Goal: Information Seeking & Learning: Learn about a topic

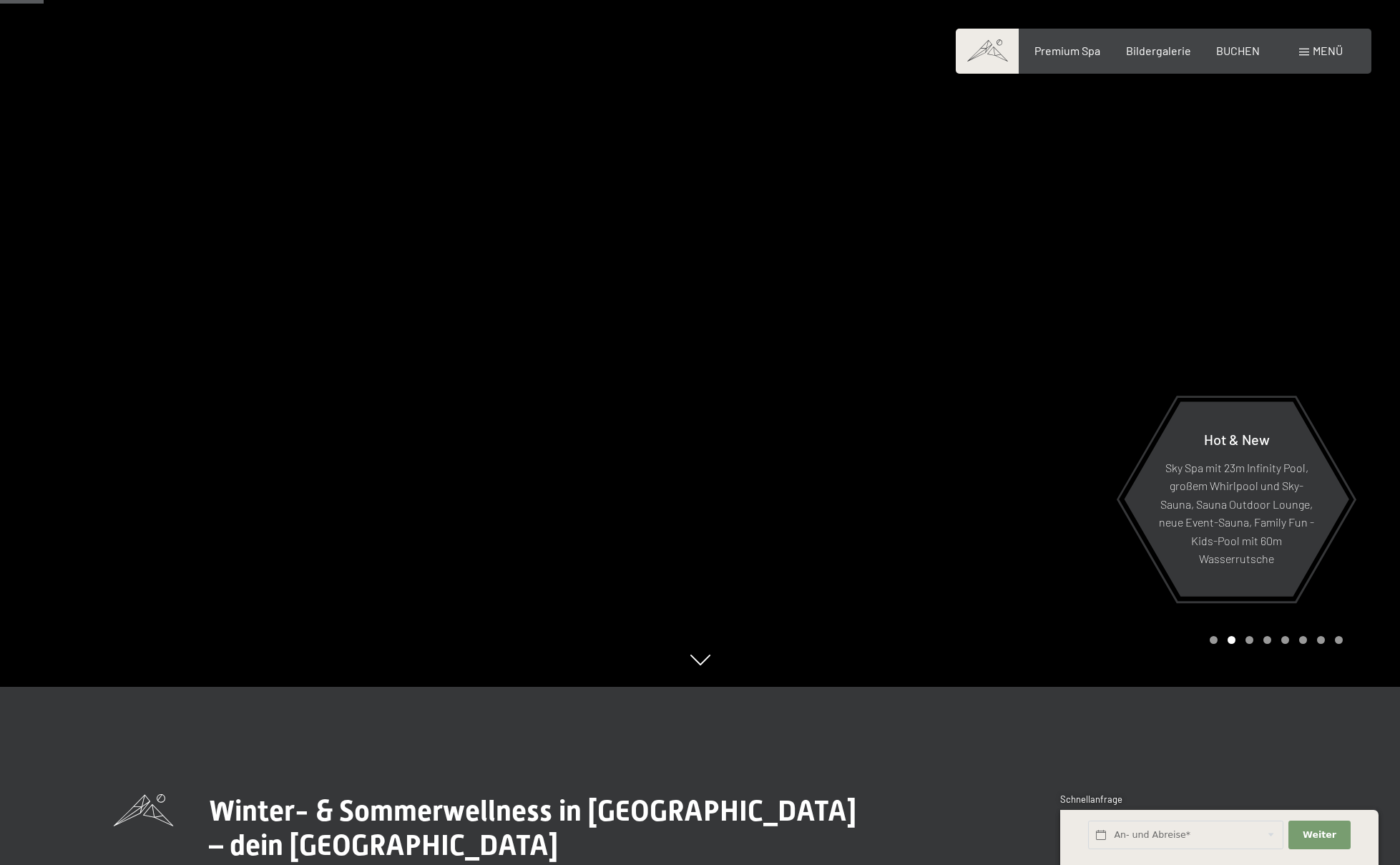
scroll to position [120, 0]
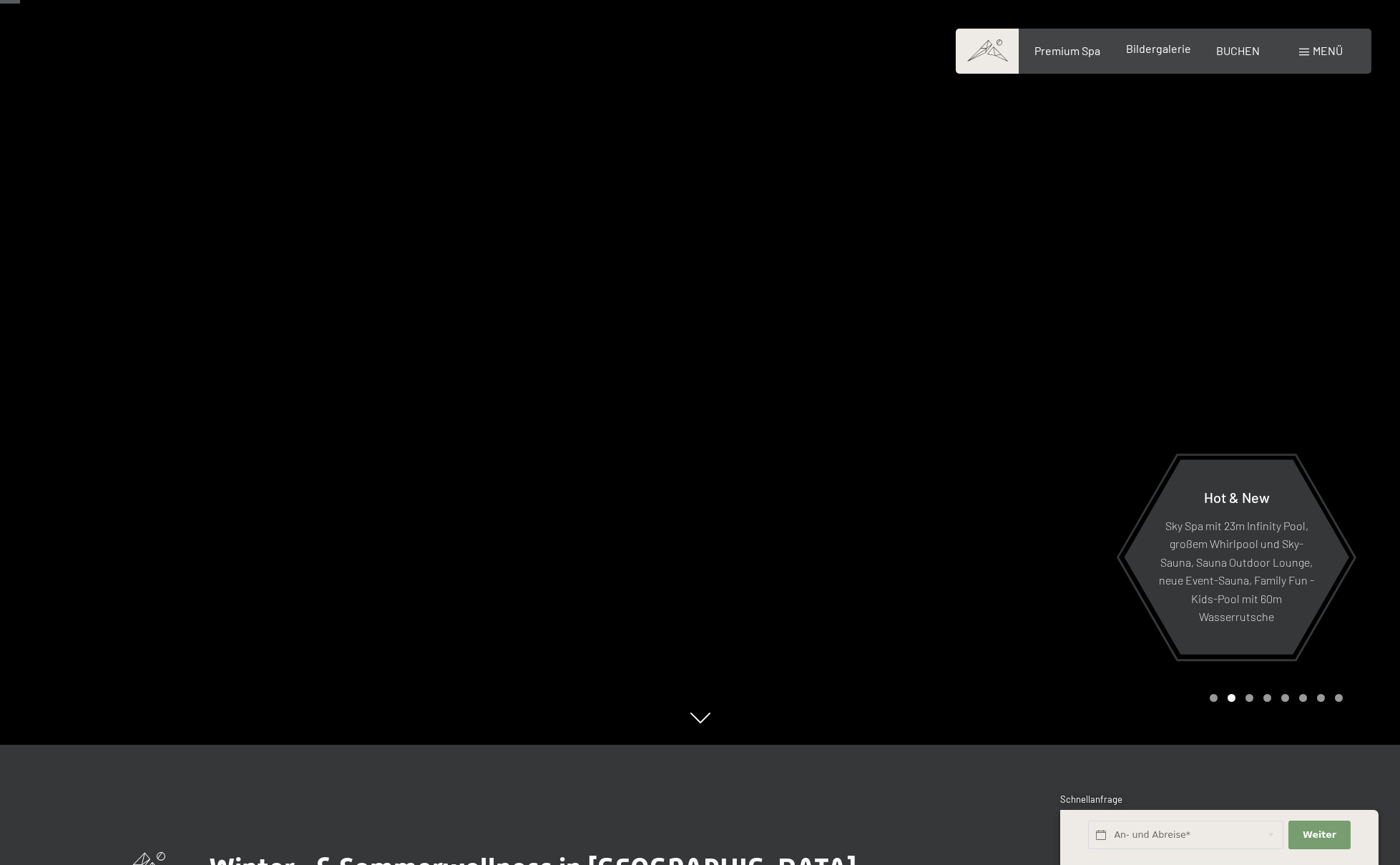
click at [1154, 57] on div "Premium Spa Bildergalerie BUCHEN" at bounding box center [1135, 51] width 301 height 16
click at [1159, 50] on span "Bildergalerie" at bounding box center [1158, 48] width 65 height 14
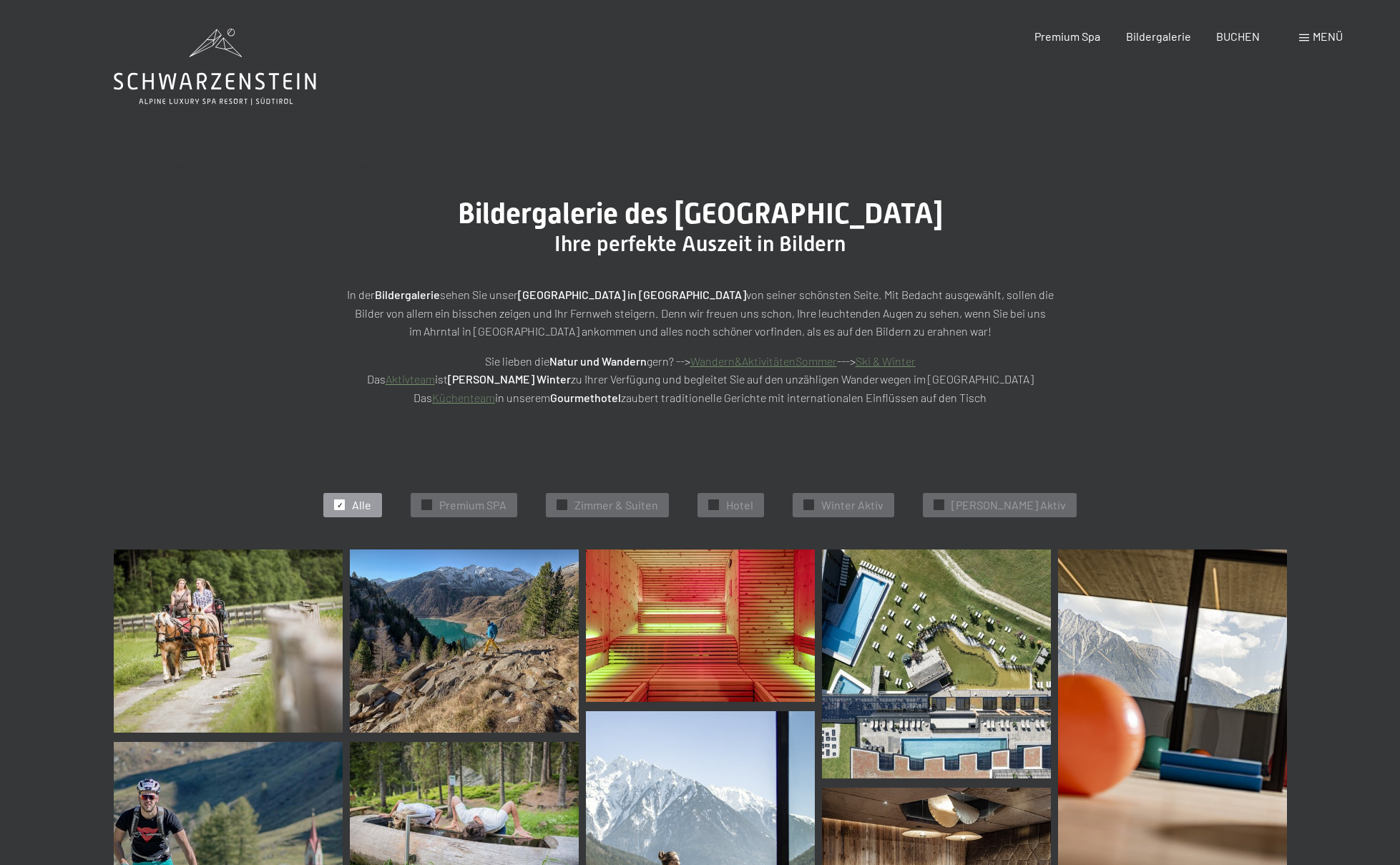
click at [1158, 43] on div "Bildergalerie" at bounding box center [1158, 36] width 65 height 16
click at [1158, 39] on span "Bildergalerie" at bounding box center [1158, 34] width 65 height 14
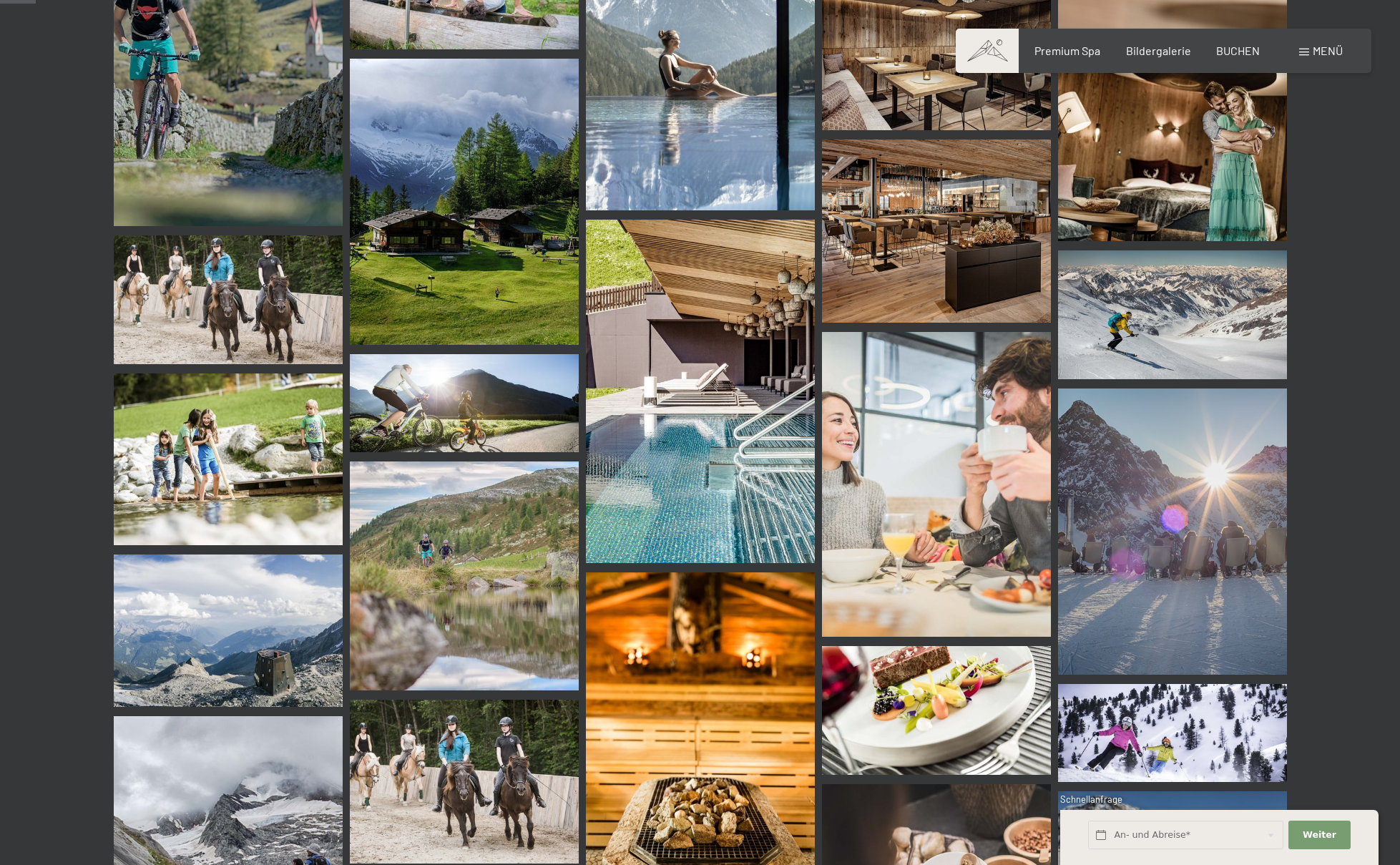
scroll to position [1181, 0]
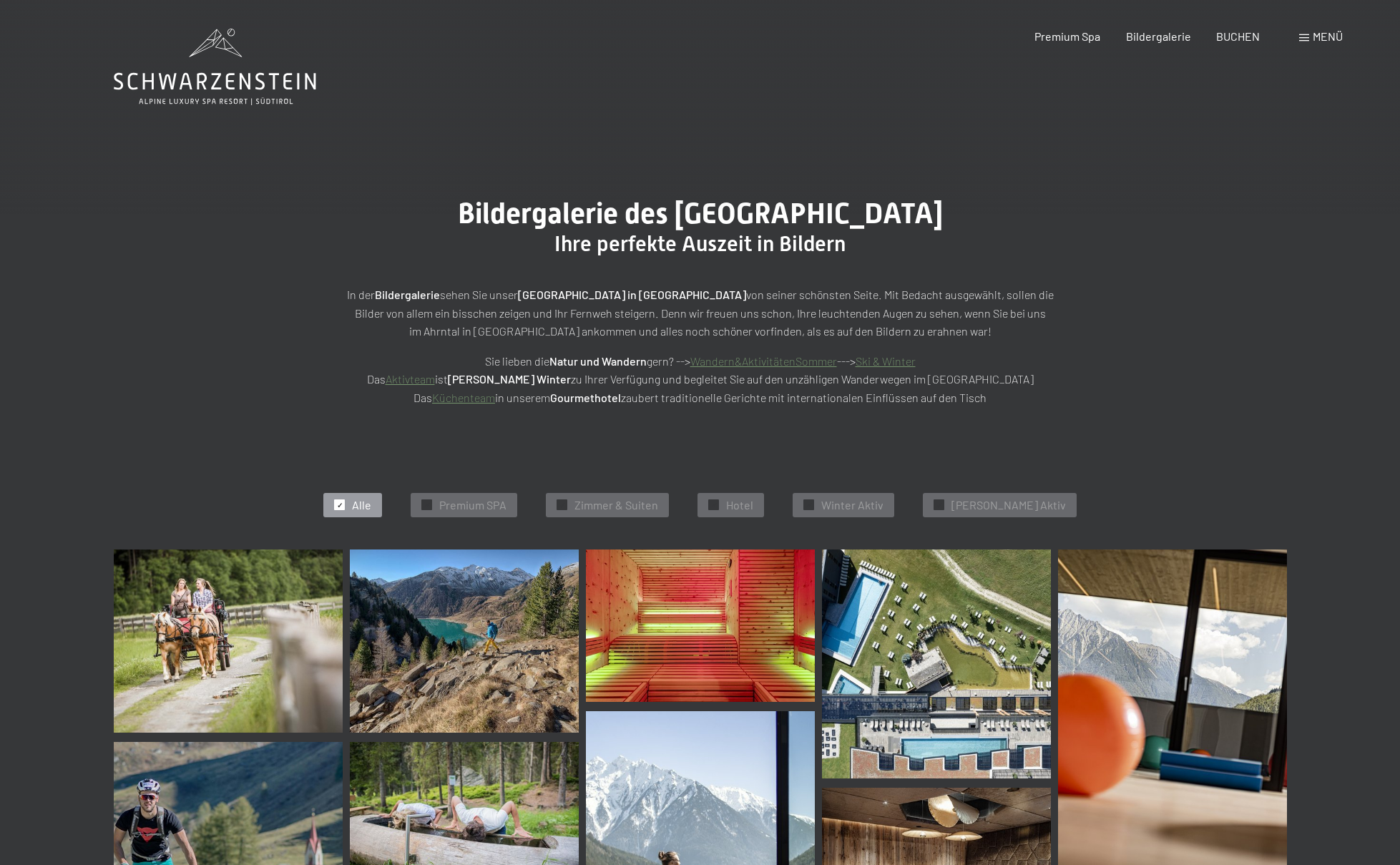
click at [200, 79] on icon at bounding box center [214, 67] width 203 height 76
click at [278, 90] on icon at bounding box center [214, 67] width 203 height 76
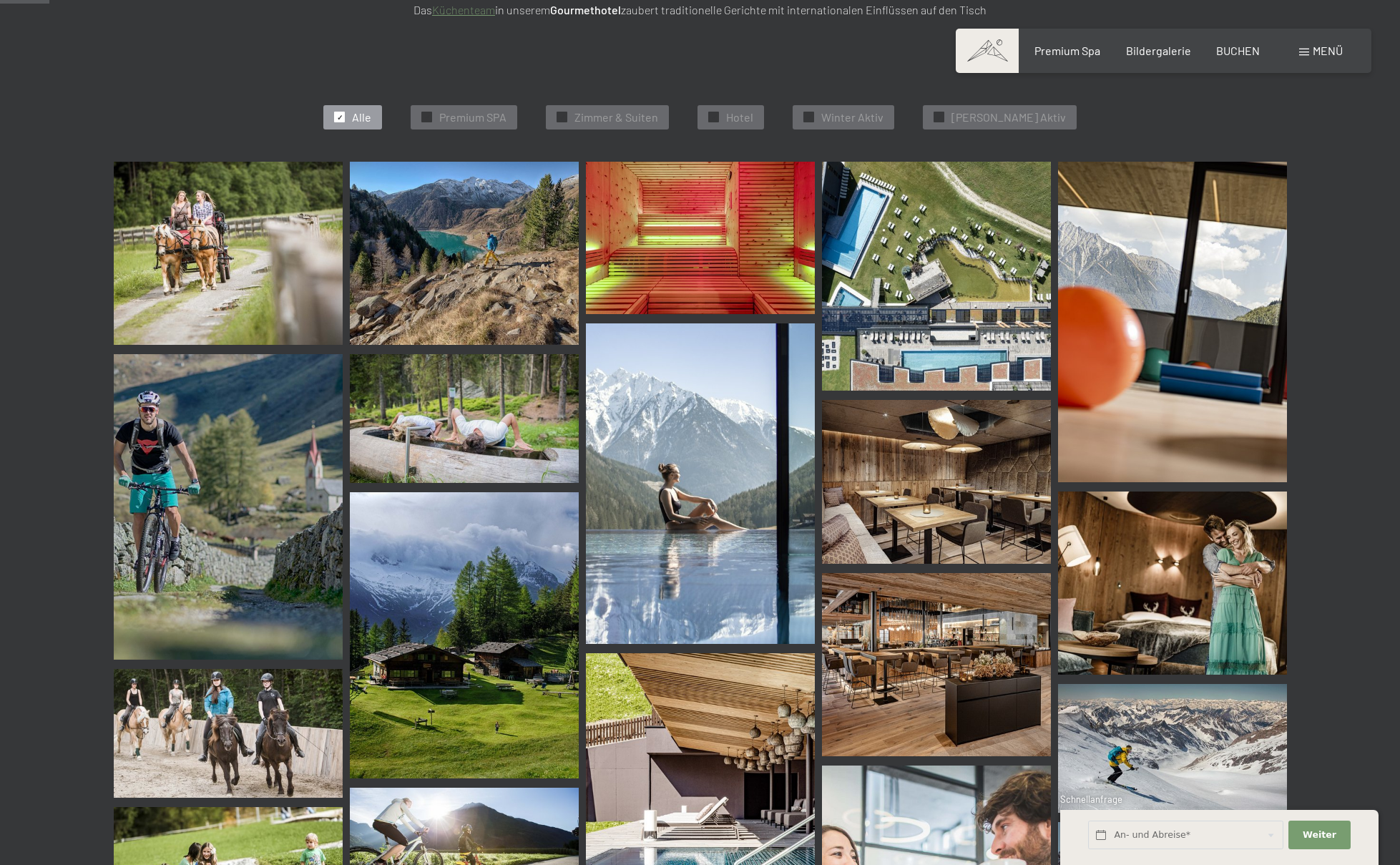
scroll to position [657, 0]
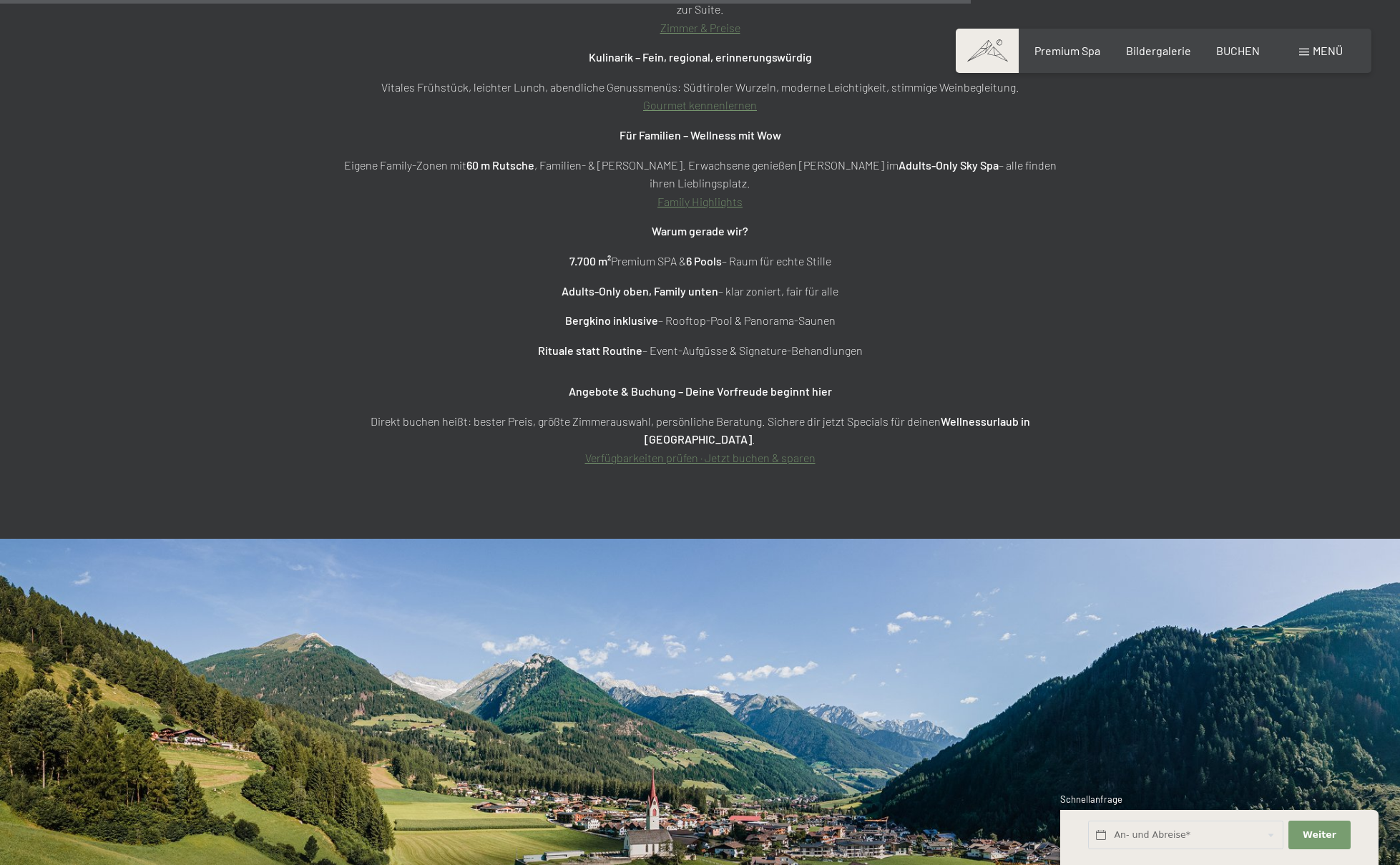
scroll to position [5801, 0]
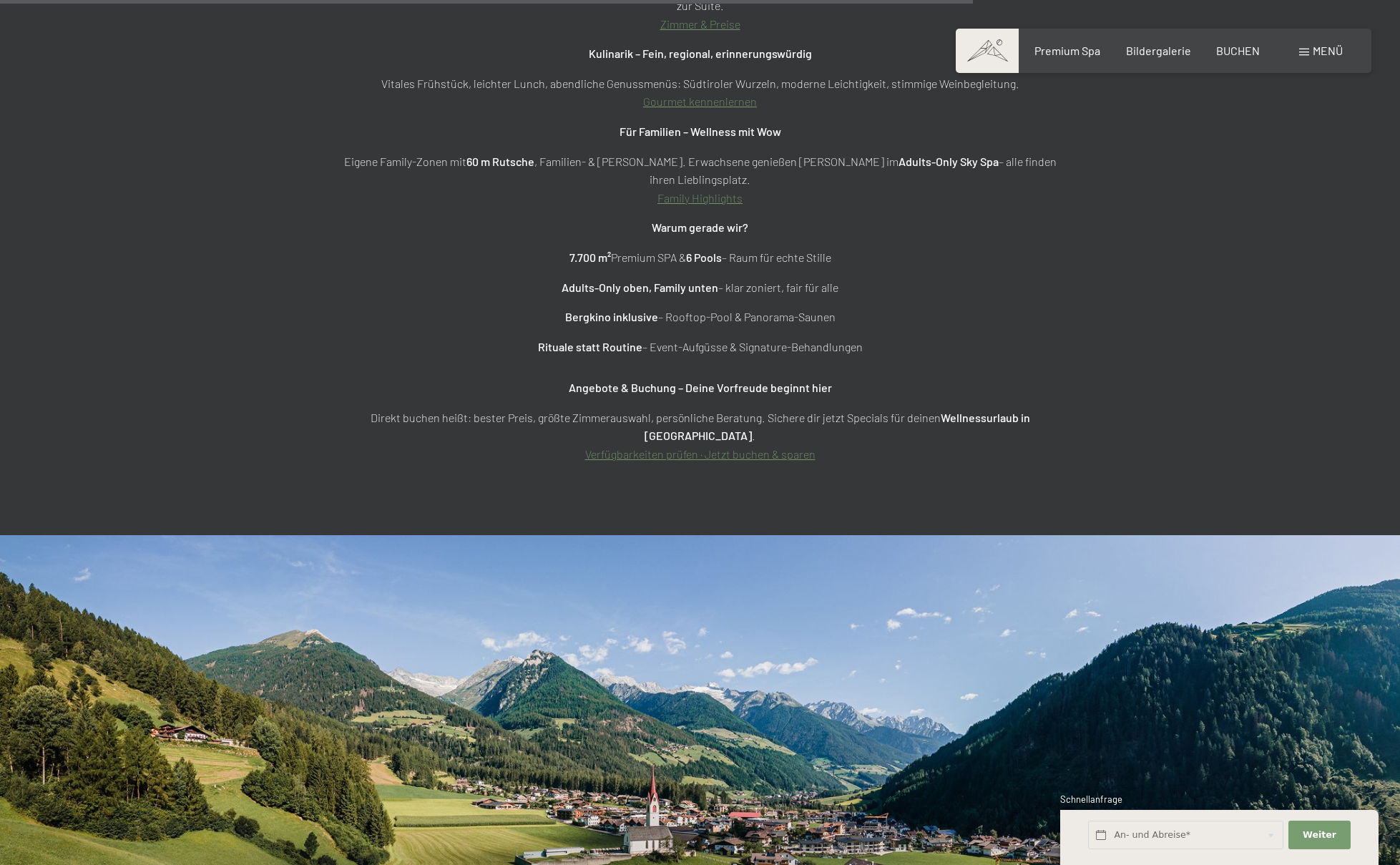
click at [608, 280] on strong "Adults-Only oben, Family unten" at bounding box center [640, 287] width 157 height 14
drag, startPoint x: 608, startPoint y: 214, endPoint x: 680, endPoint y: 210, distance: 72.1
click at [608, 280] on strong "Adults-Only oben, Family unten" at bounding box center [640, 287] width 157 height 14
drag, startPoint x: 690, startPoint y: 208, endPoint x: 764, endPoint y: 203, distance: 74.2
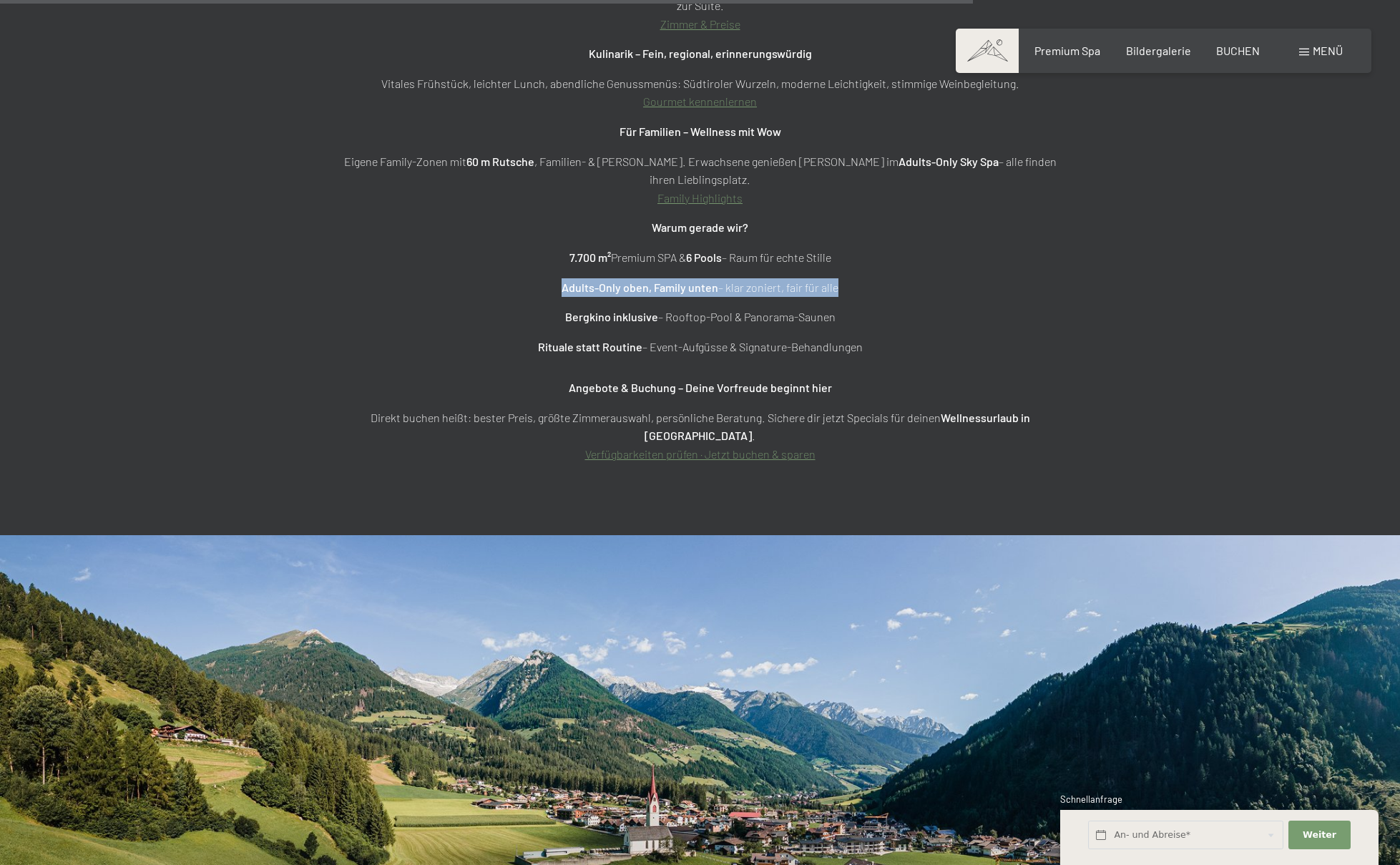
click at [690, 278] on p "Adults-Only oben, Family unten – klar zoniert, fair für alle" at bounding box center [700, 287] width 715 height 19
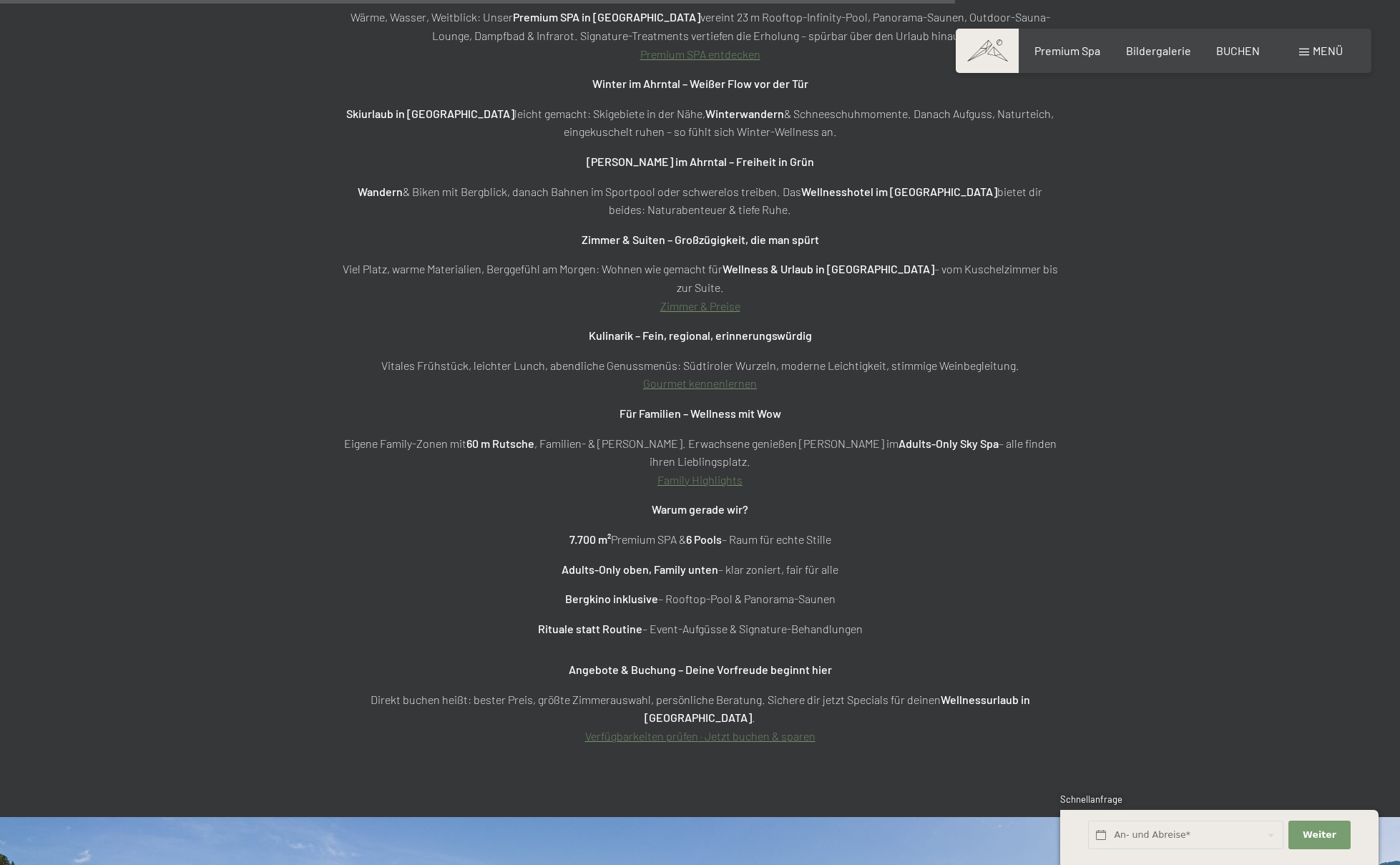
scroll to position [5450, 0]
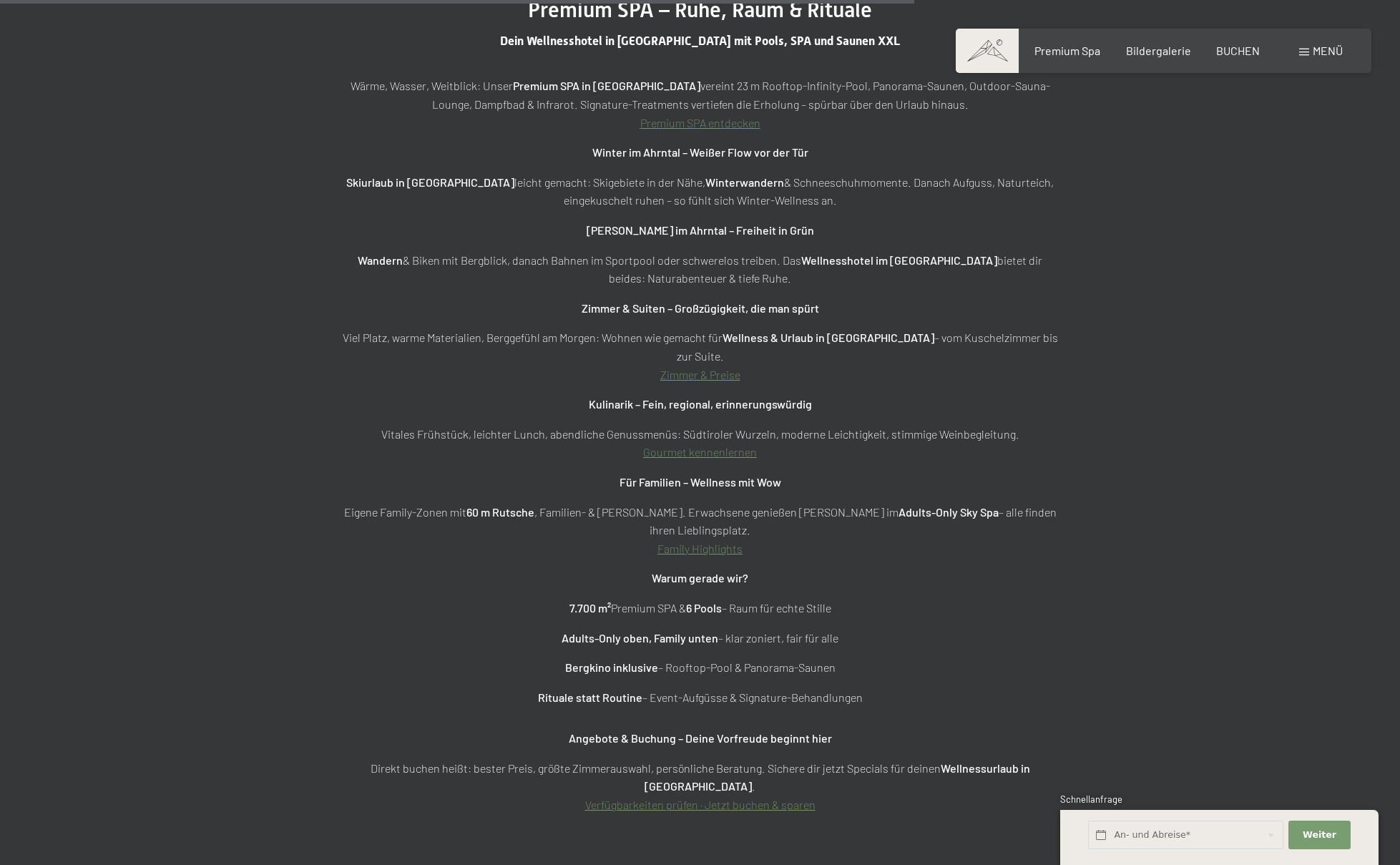
click at [715, 541] on link "Family Highlights" at bounding box center [700, 548] width 85 height 14
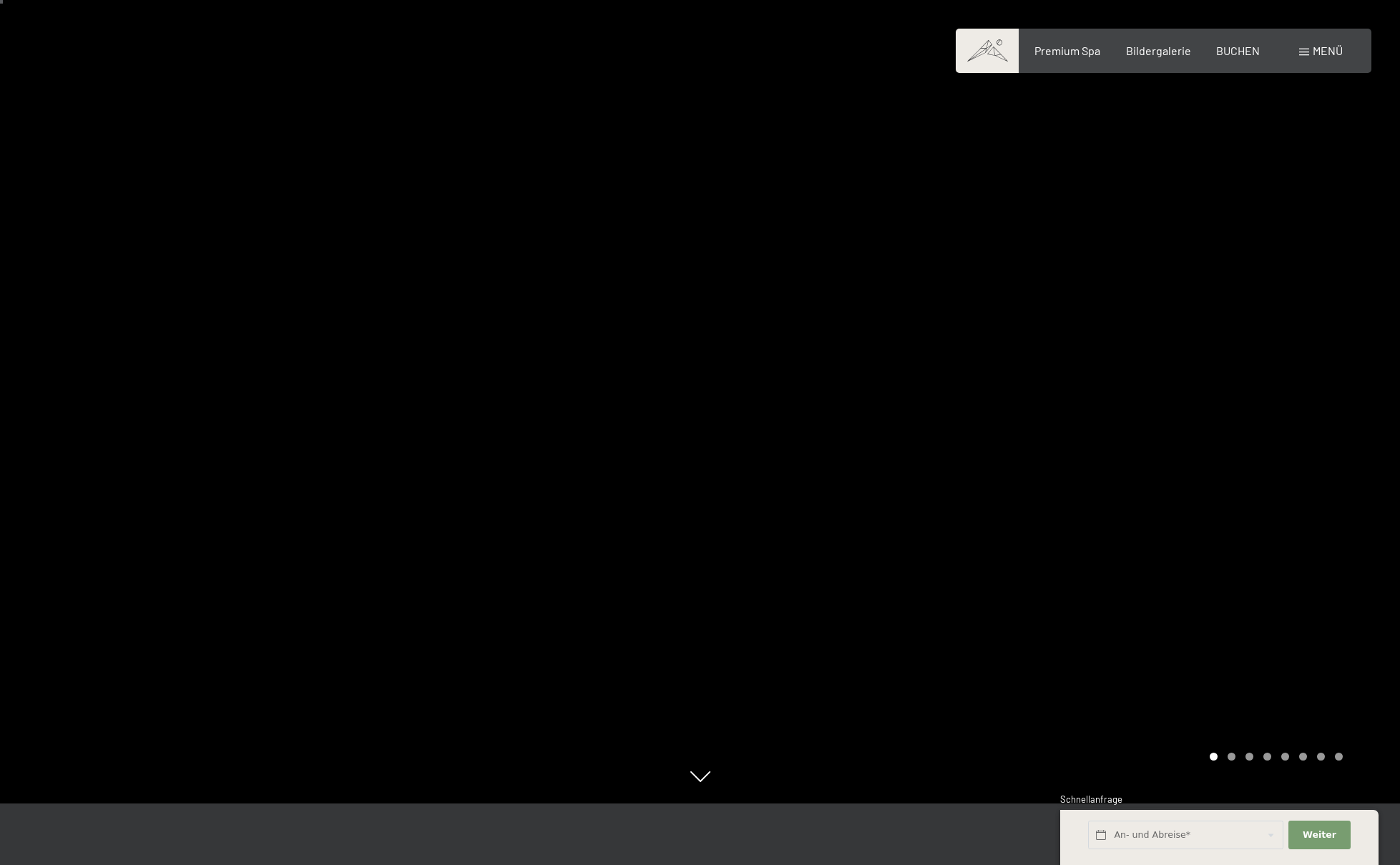
scroll to position [145, 0]
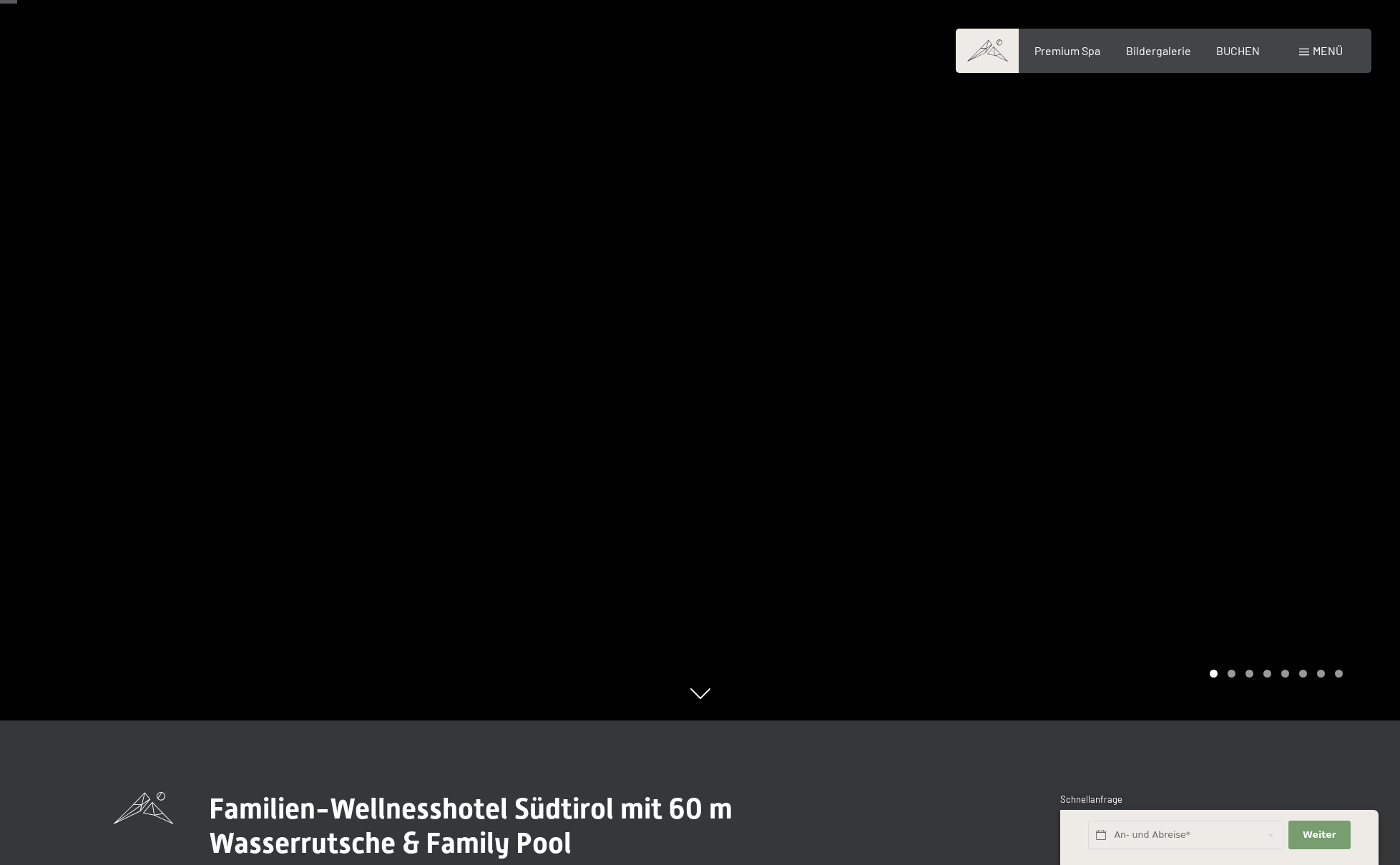
click at [1246, 451] on div at bounding box center [1050, 287] width 700 height 865
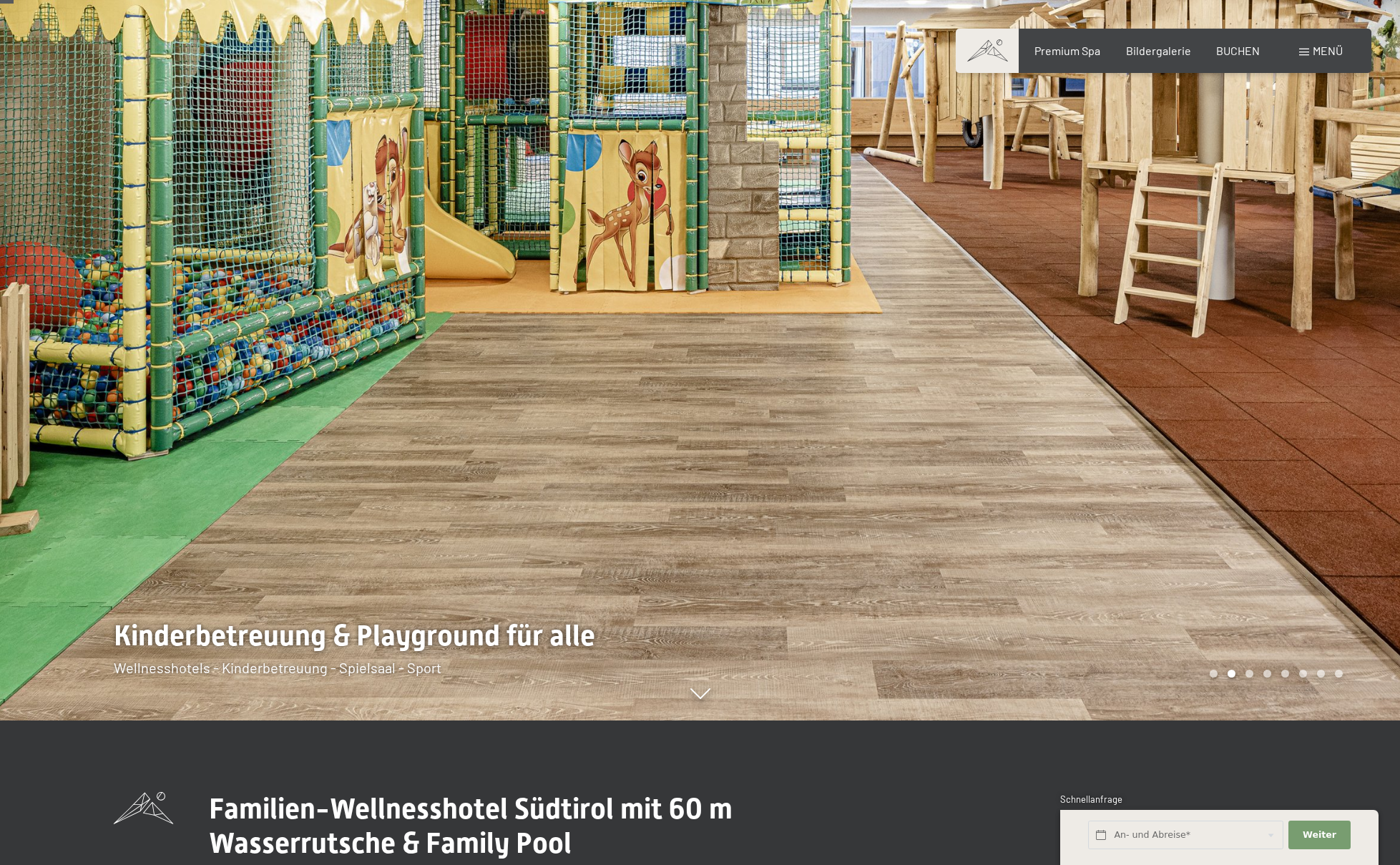
scroll to position [0, 0]
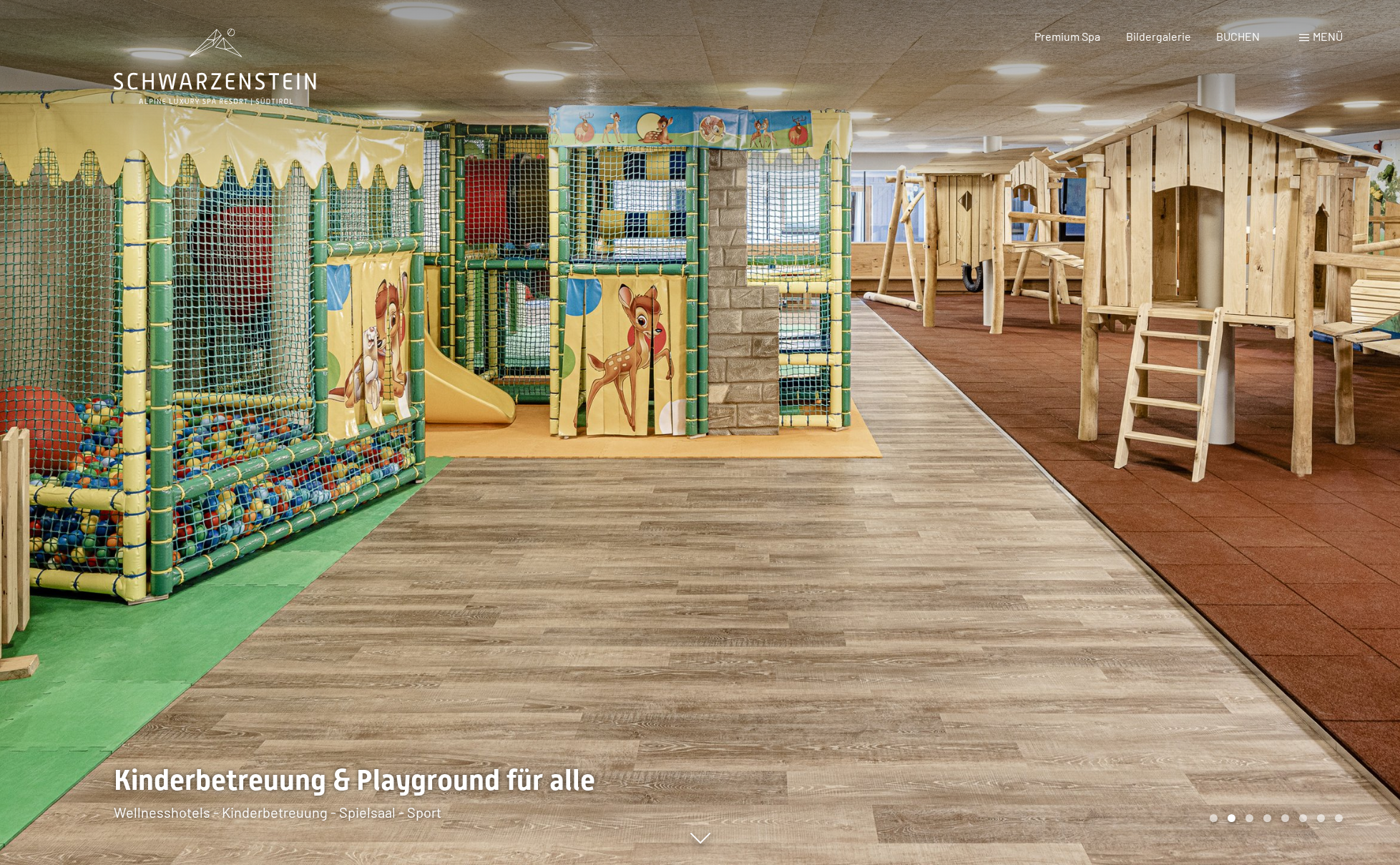
click at [1304, 321] on div at bounding box center [1050, 432] width 700 height 865
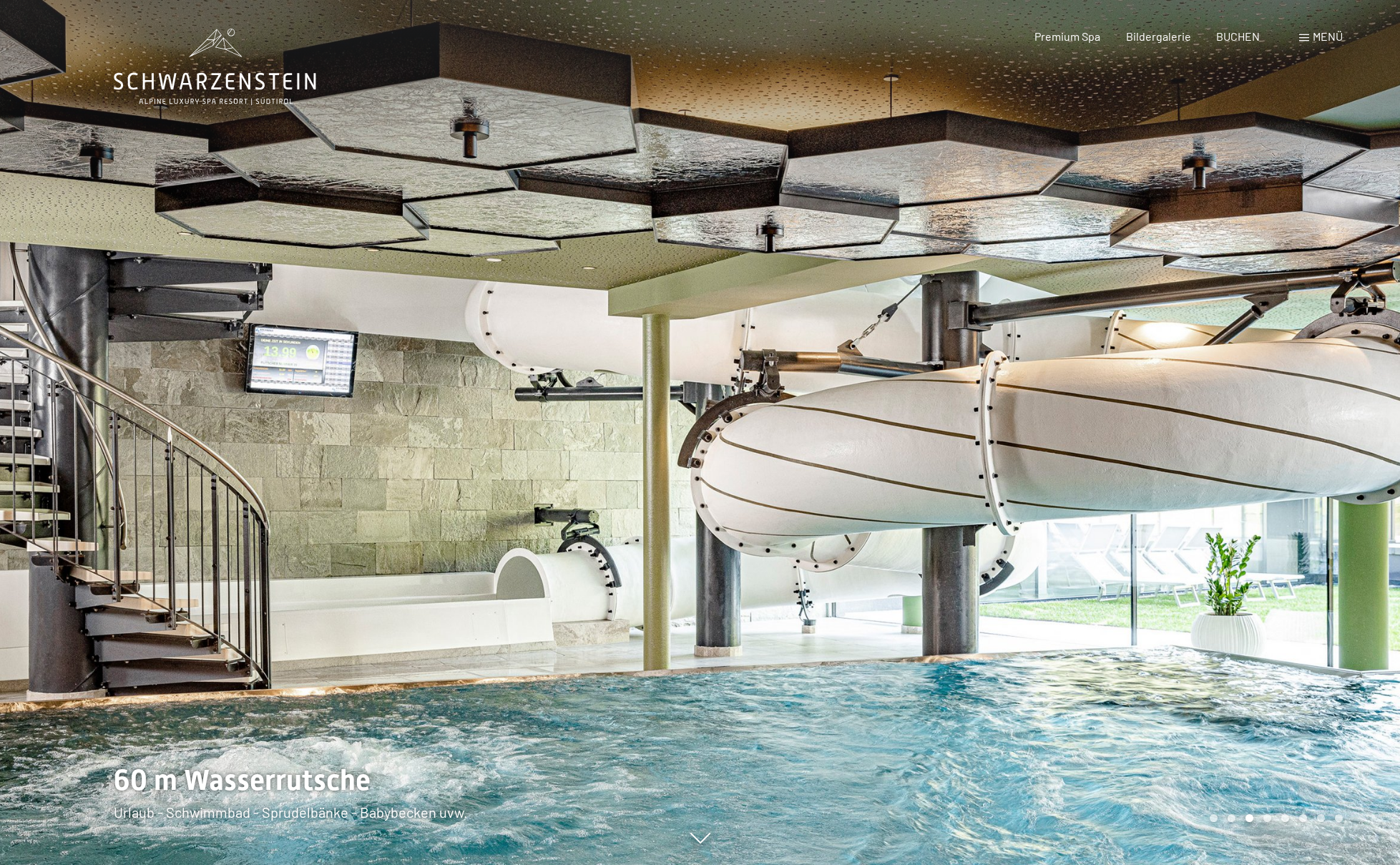
click at [1297, 363] on div at bounding box center [1050, 432] width 700 height 865
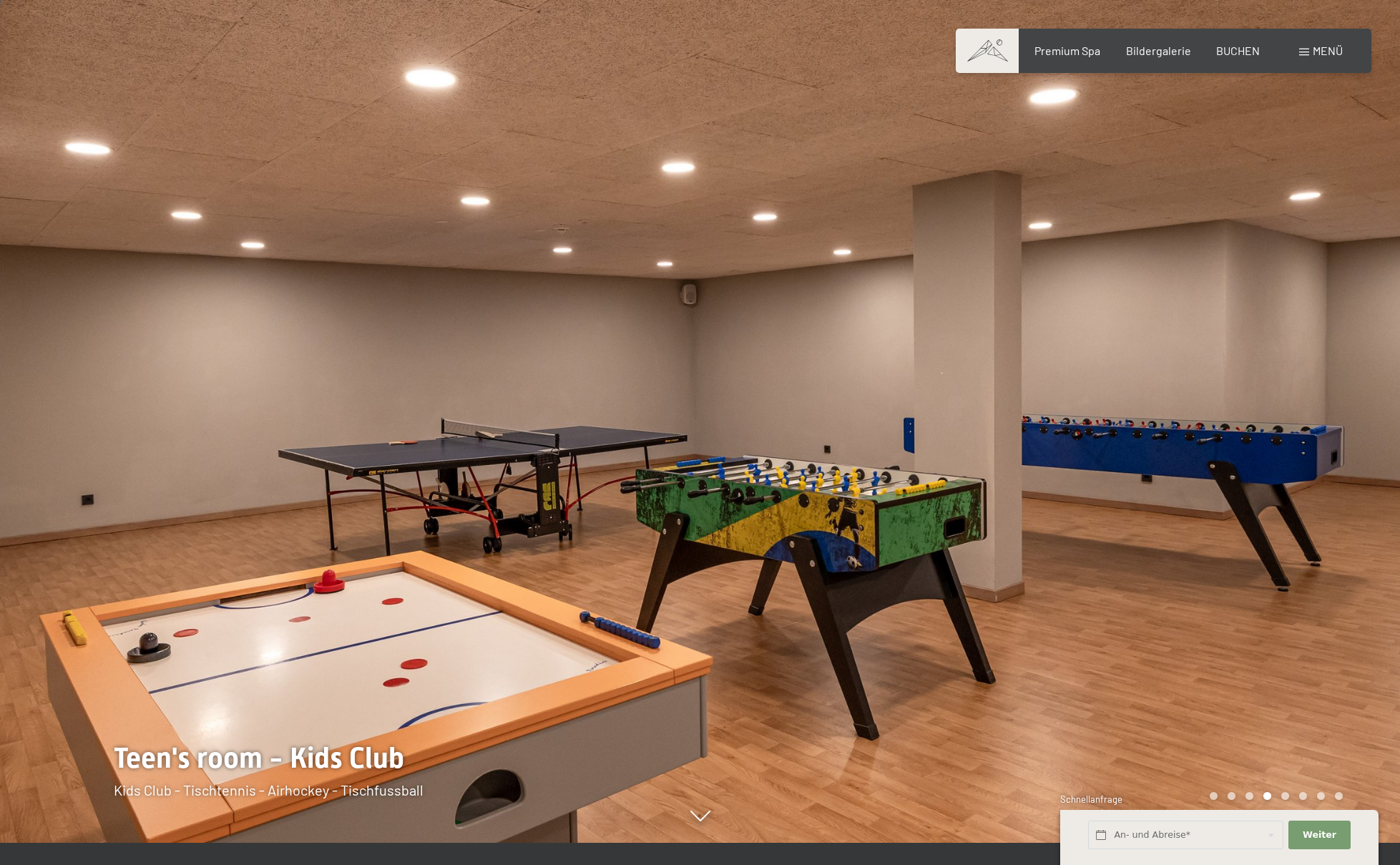
scroll to position [67, 0]
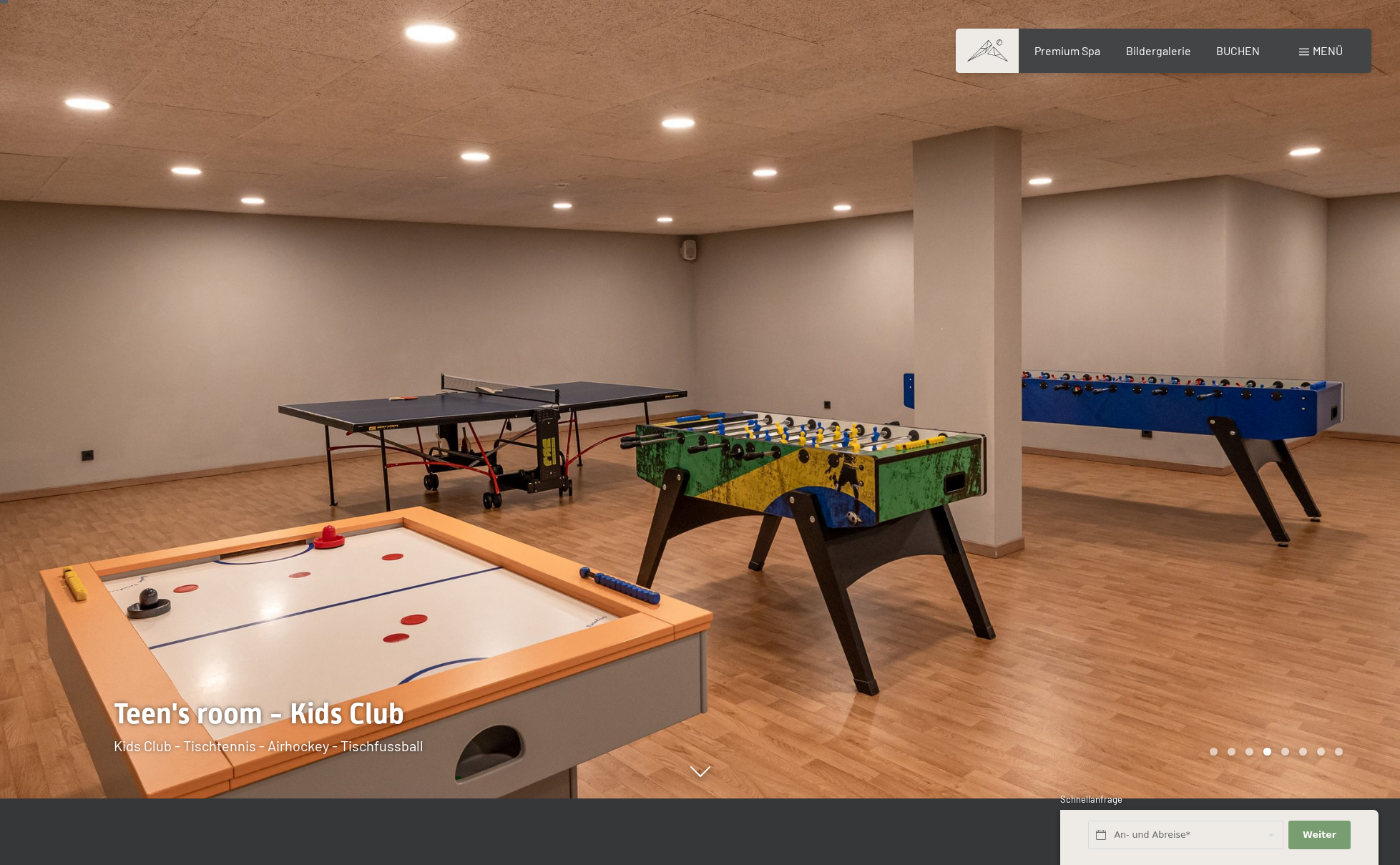
click at [1273, 395] on div at bounding box center [1050, 365] width 700 height 865
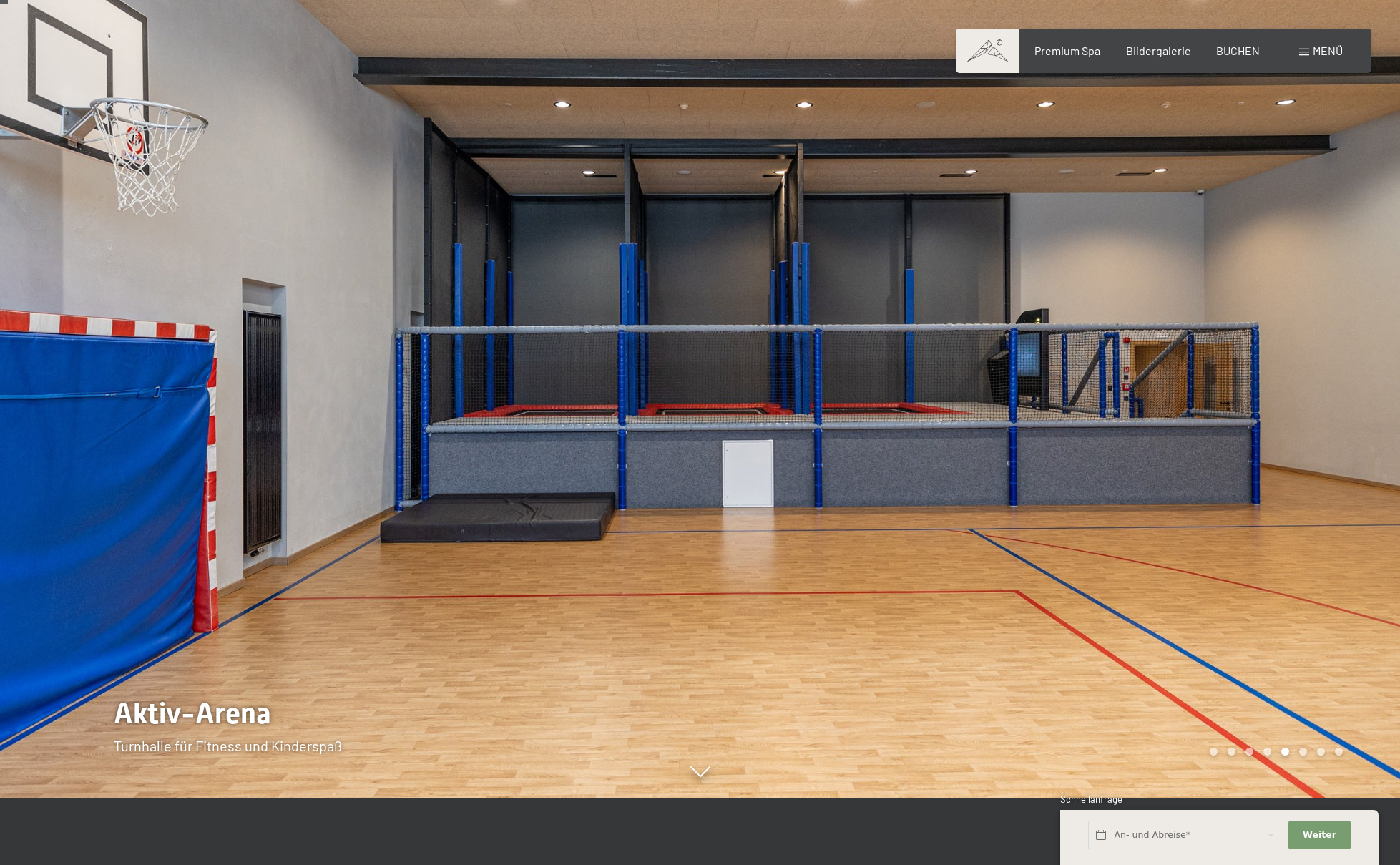
click at [1277, 371] on div at bounding box center [1050, 365] width 700 height 865
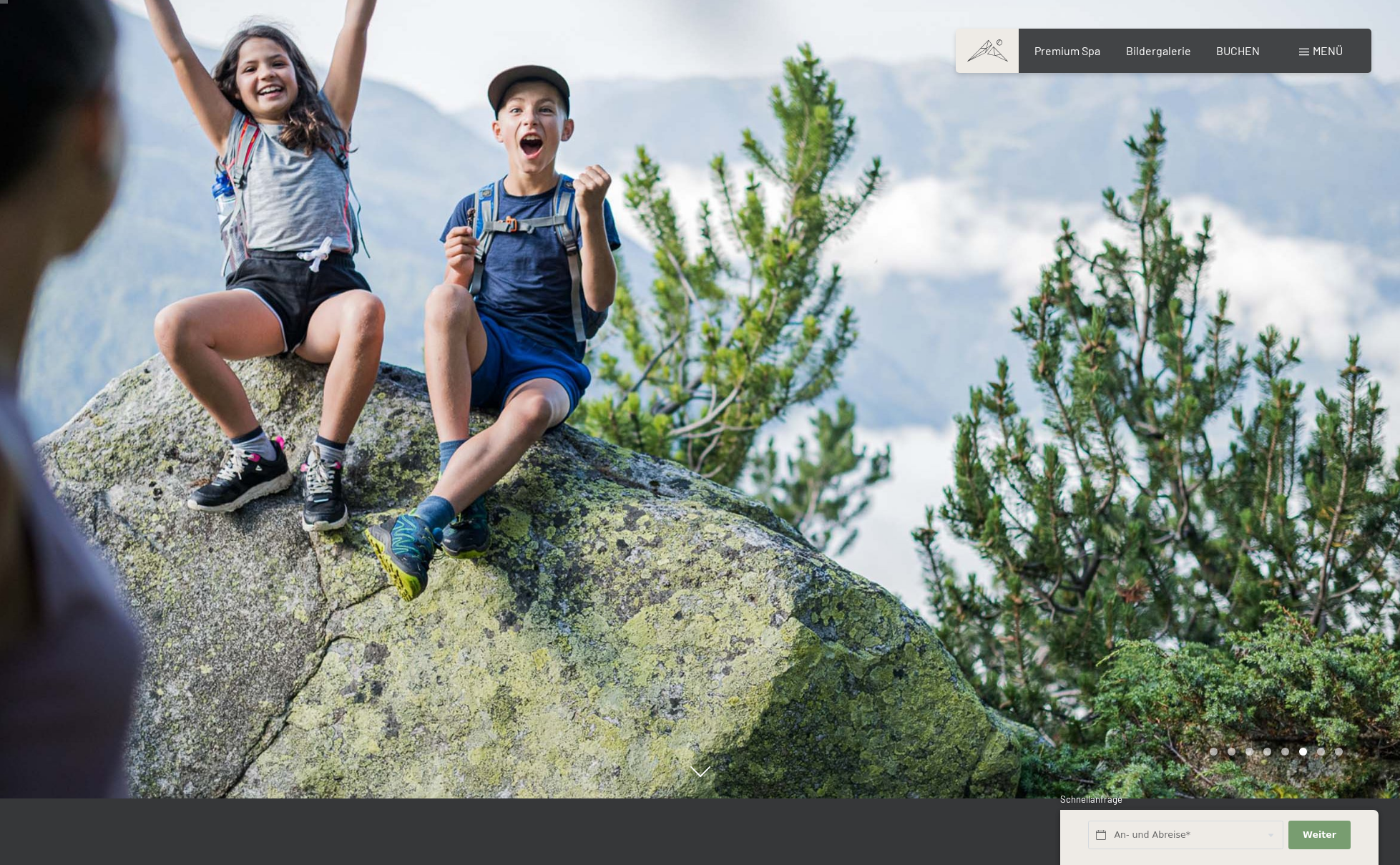
click at [1277, 371] on div at bounding box center [1050, 365] width 700 height 865
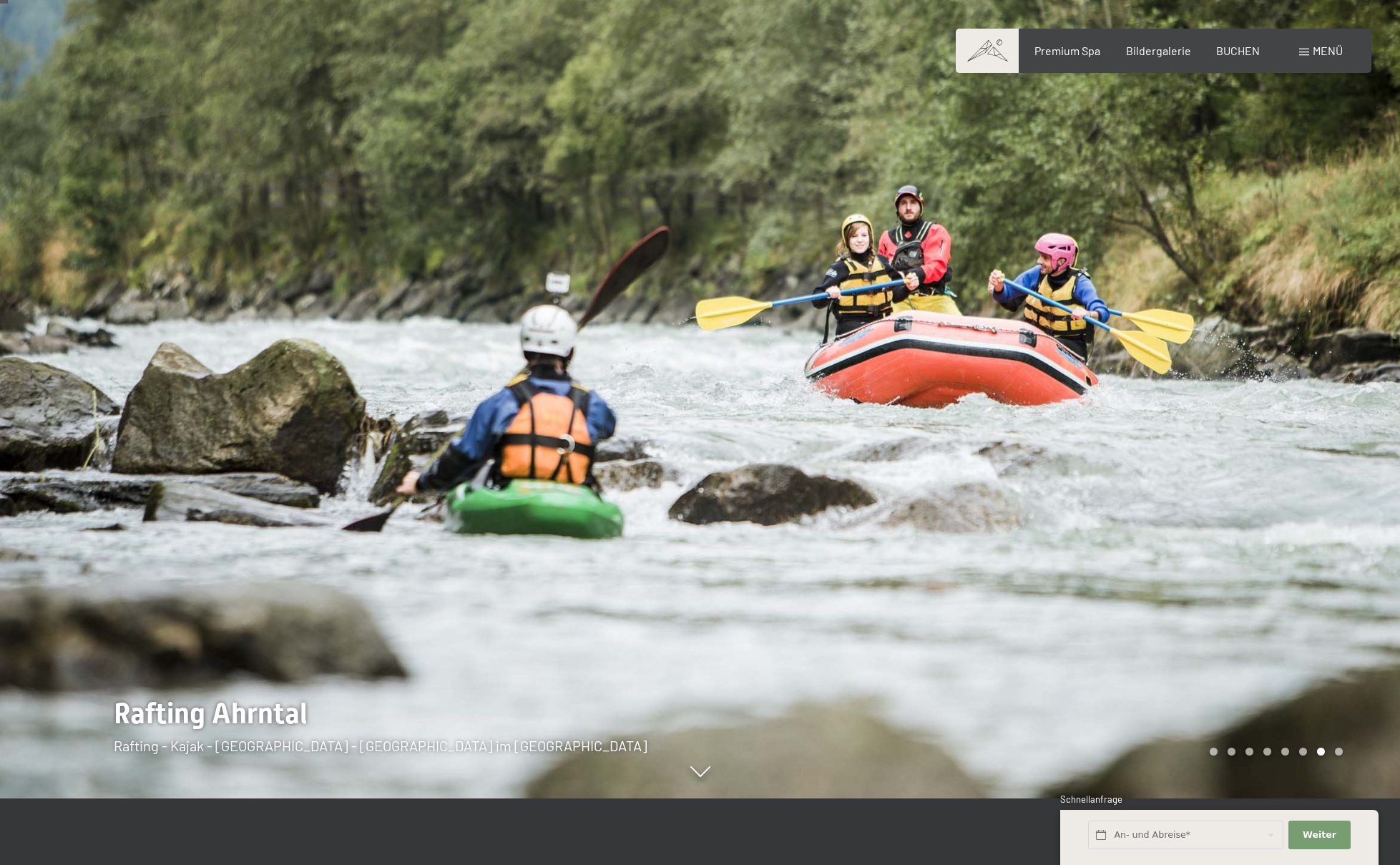
click at [1277, 371] on div at bounding box center [1050, 365] width 700 height 865
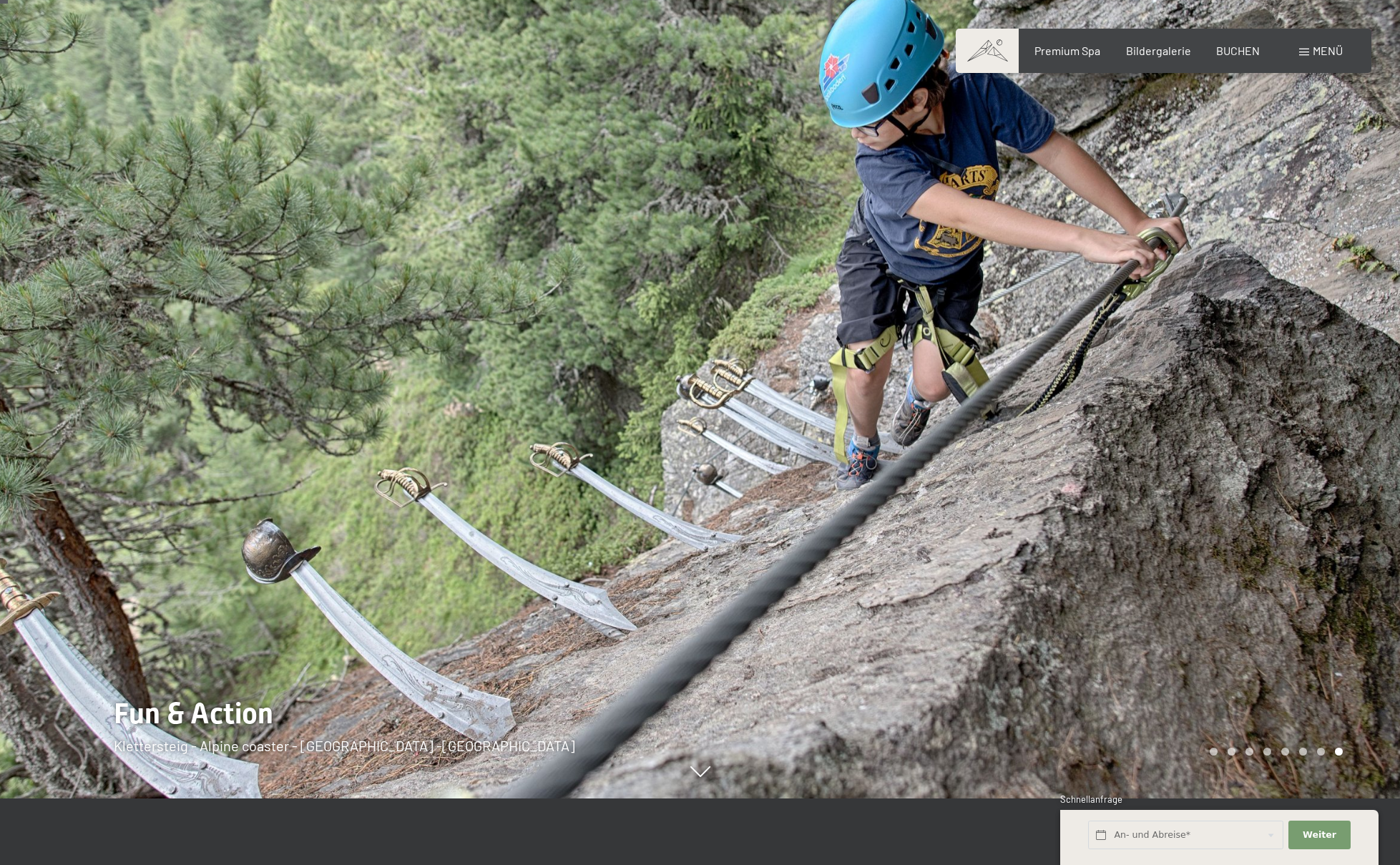
click at [1277, 371] on div at bounding box center [1050, 365] width 700 height 865
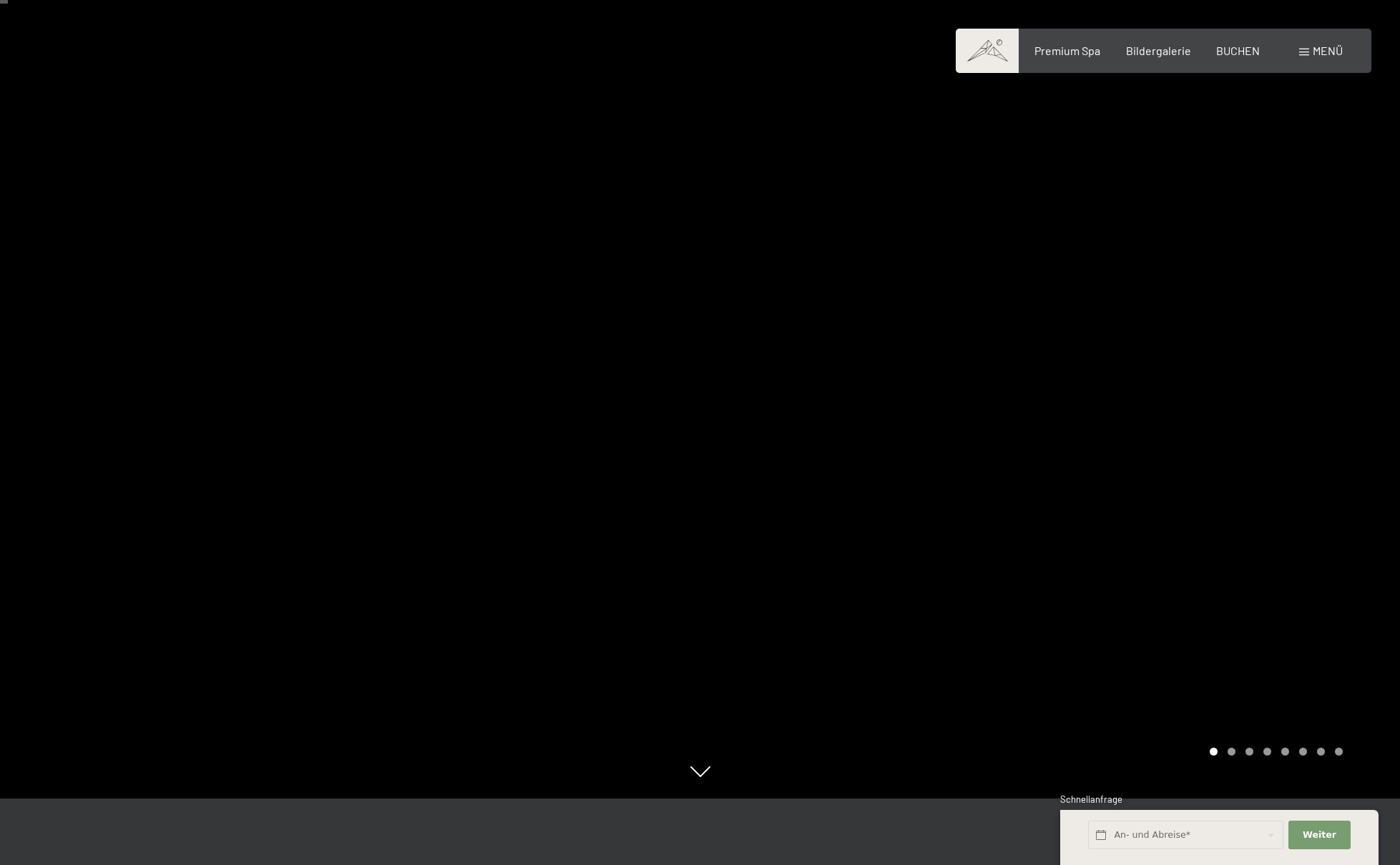
click at [1277, 371] on div at bounding box center [1050, 365] width 700 height 865
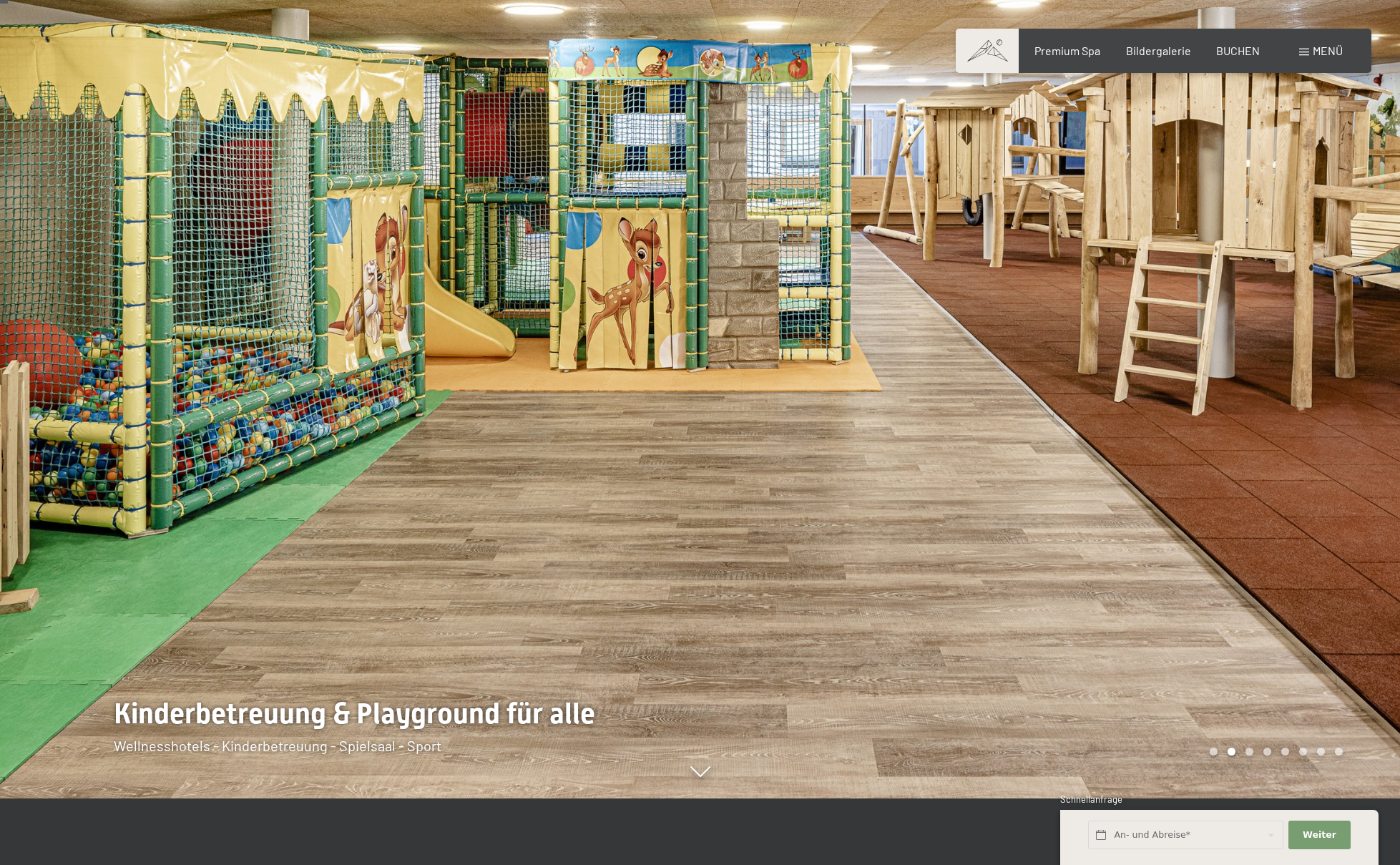
click at [1277, 371] on div at bounding box center [1050, 365] width 700 height 865
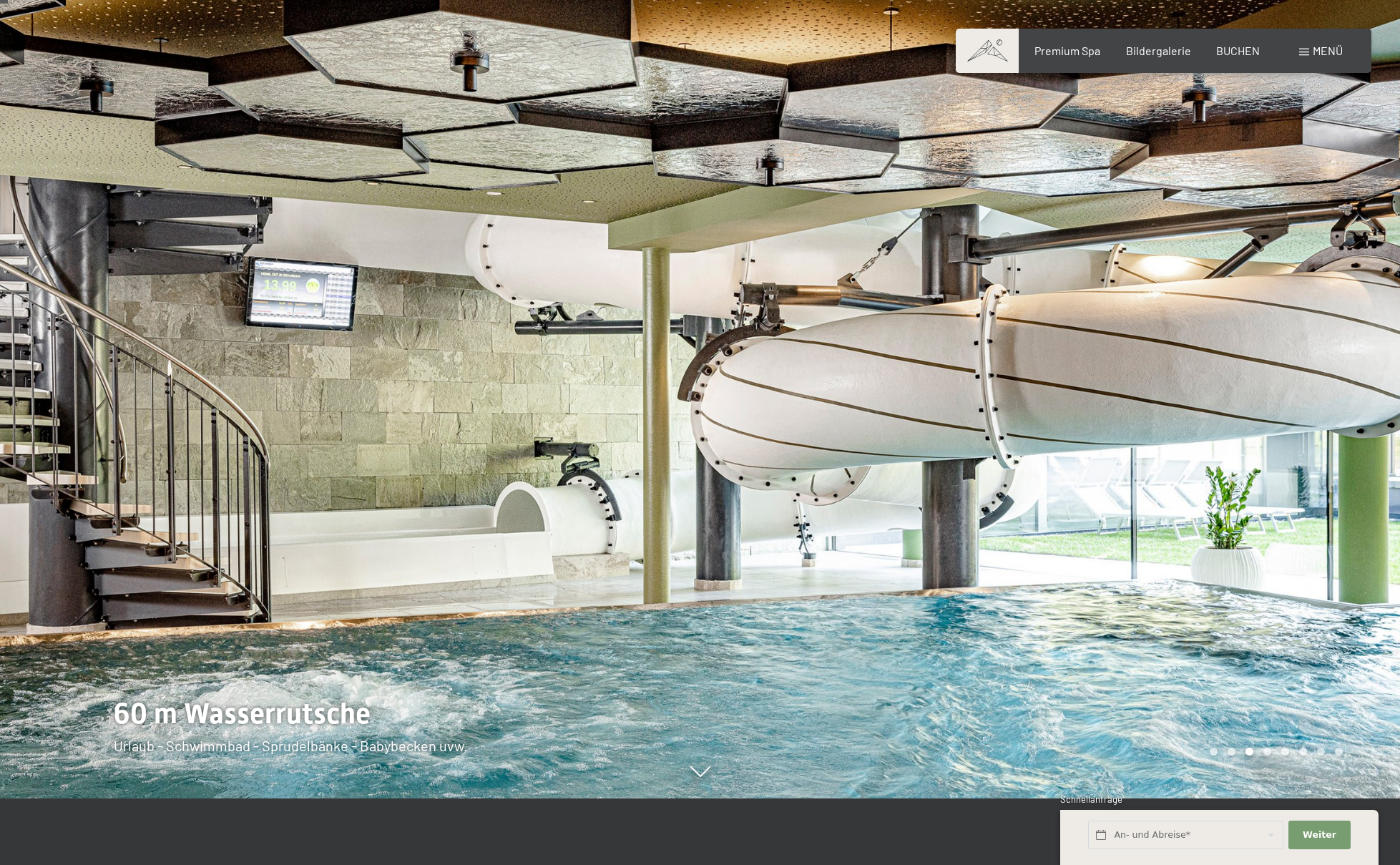
click at [1220, 301] on div at bounding box center [1050, 365] width 700 height 865
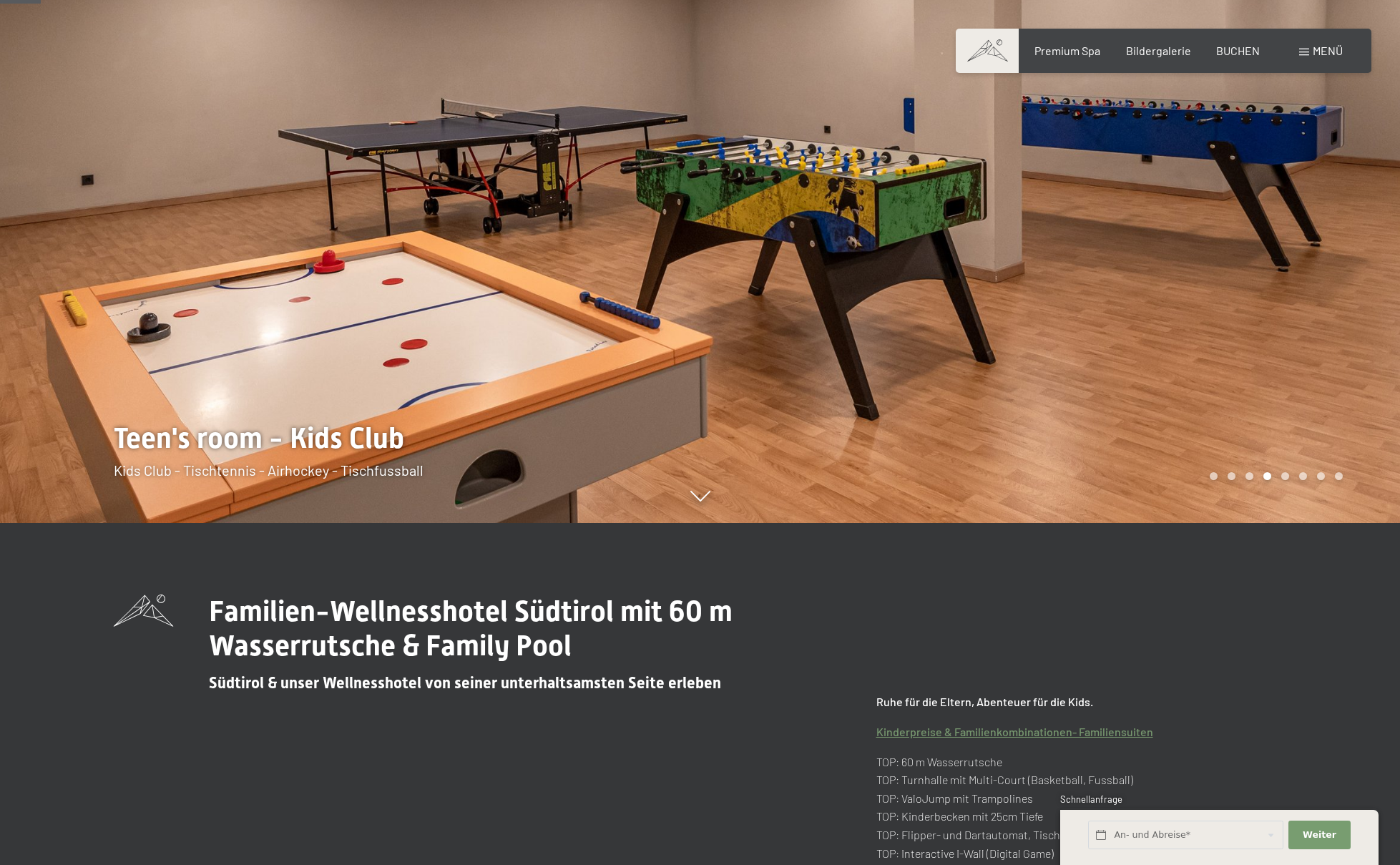
click at [1260, 384] on div at bounding box center [1050, 90] width 700 height 865
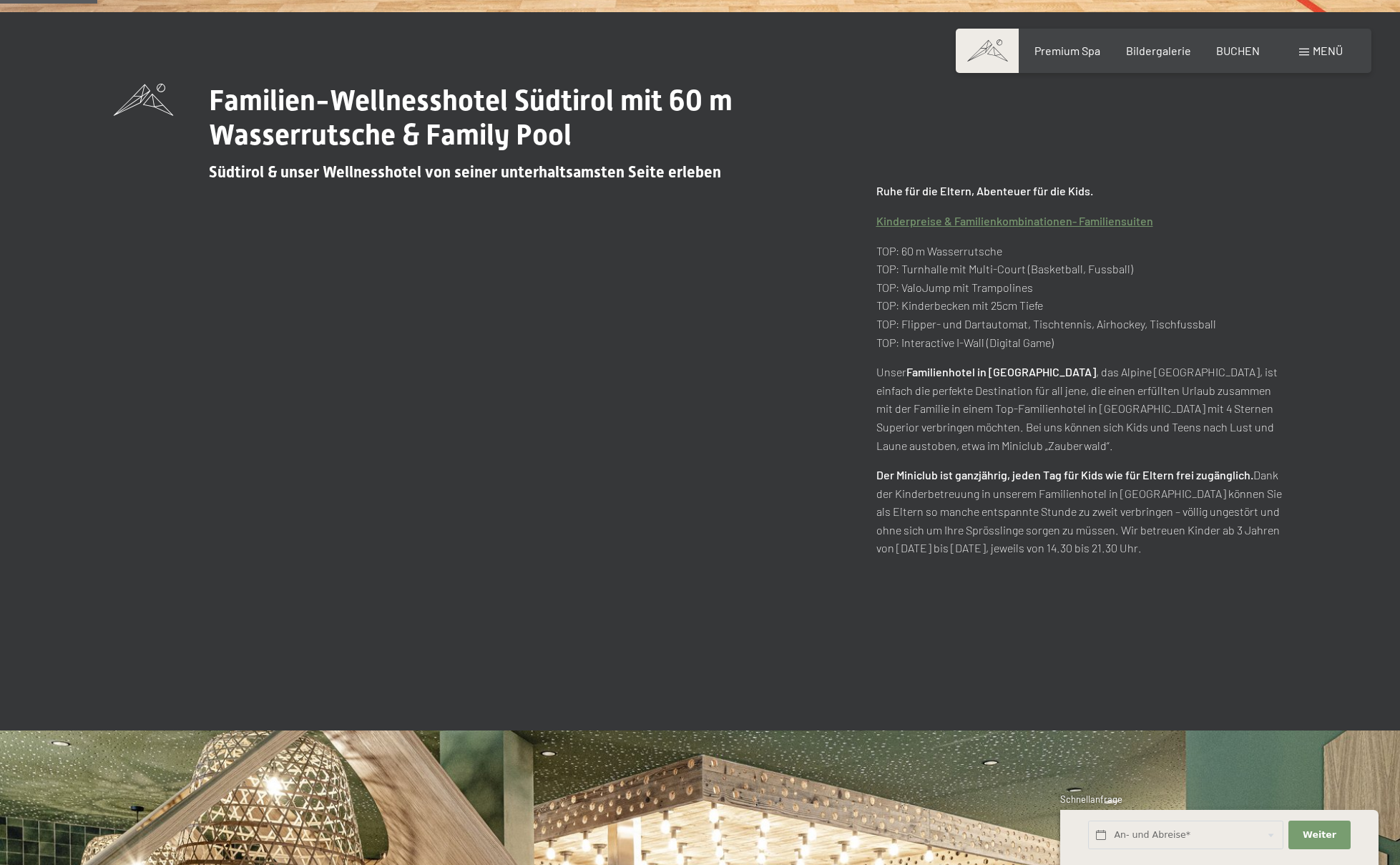
scroll to position [865, 0]
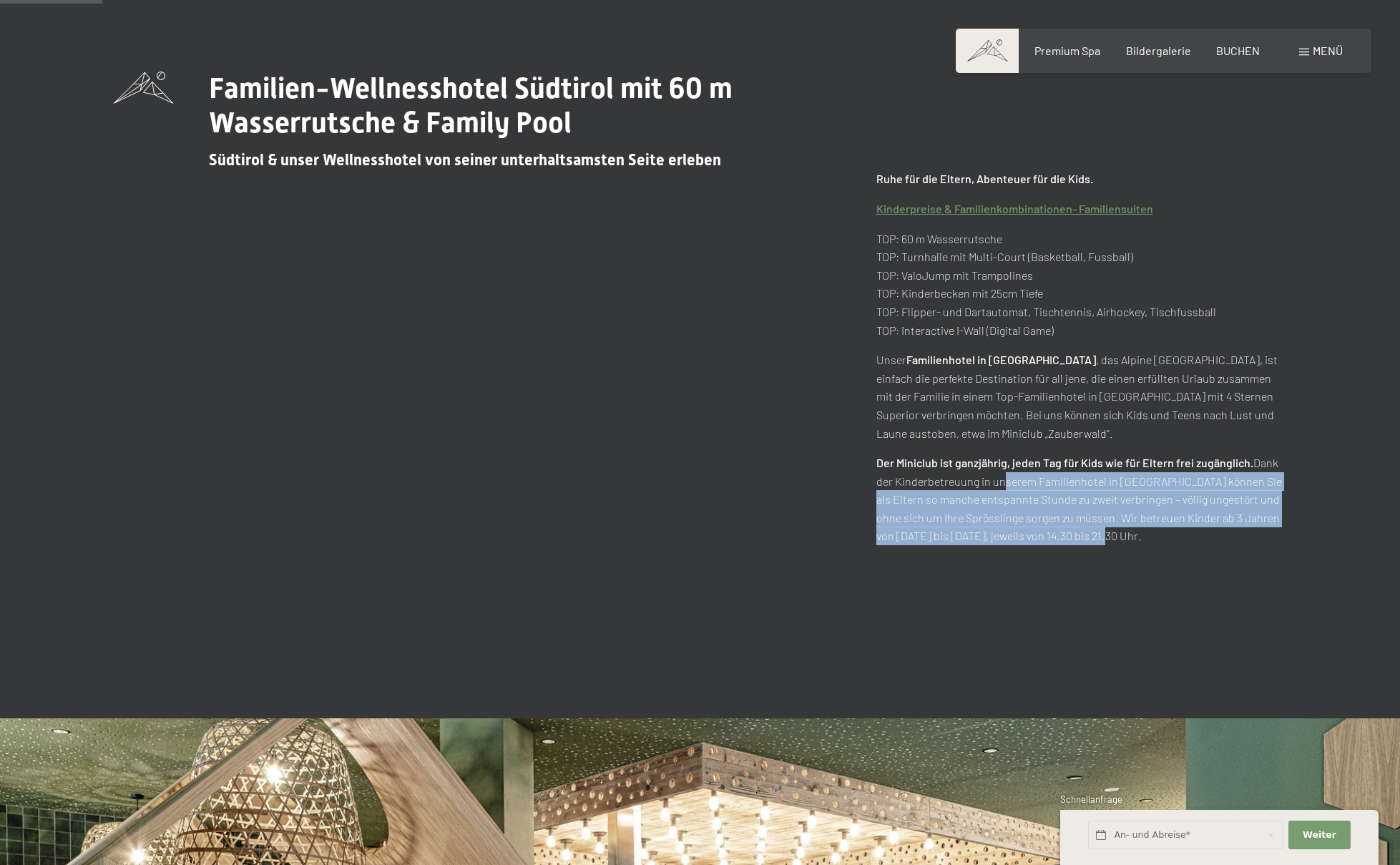
drag, startPoint x: 1077, startPoint y: 535, endPoint x: 997, endPoint y: 482, distance: 96.0
click at [997, 482] on p "Der Miniclub ist ganzjährig, jeden Tag für Kids wie für Eltern frei zugänglich.…" at bounding box center [1081, 499] width 411 height 91
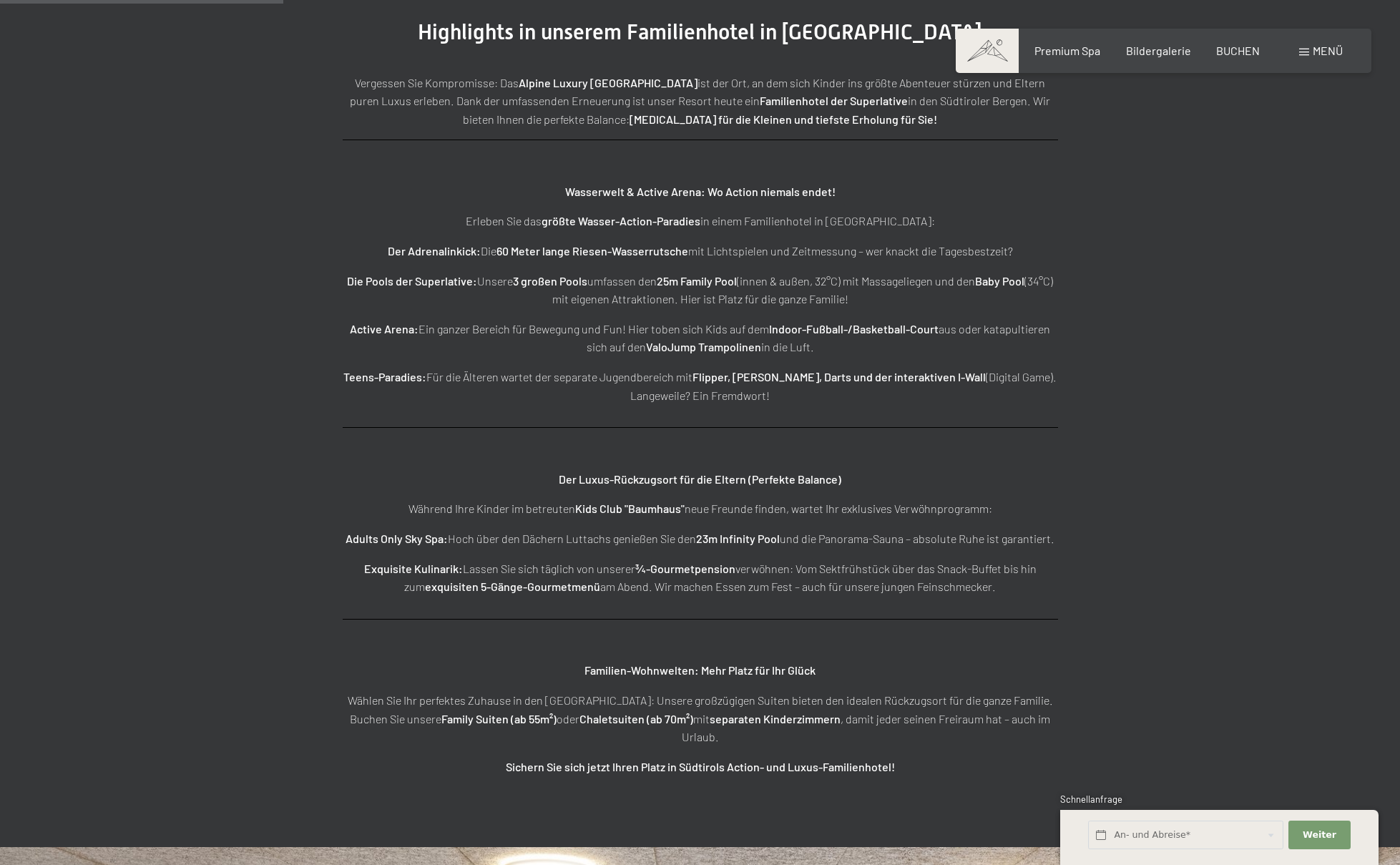
scroll to position [2400, 0]
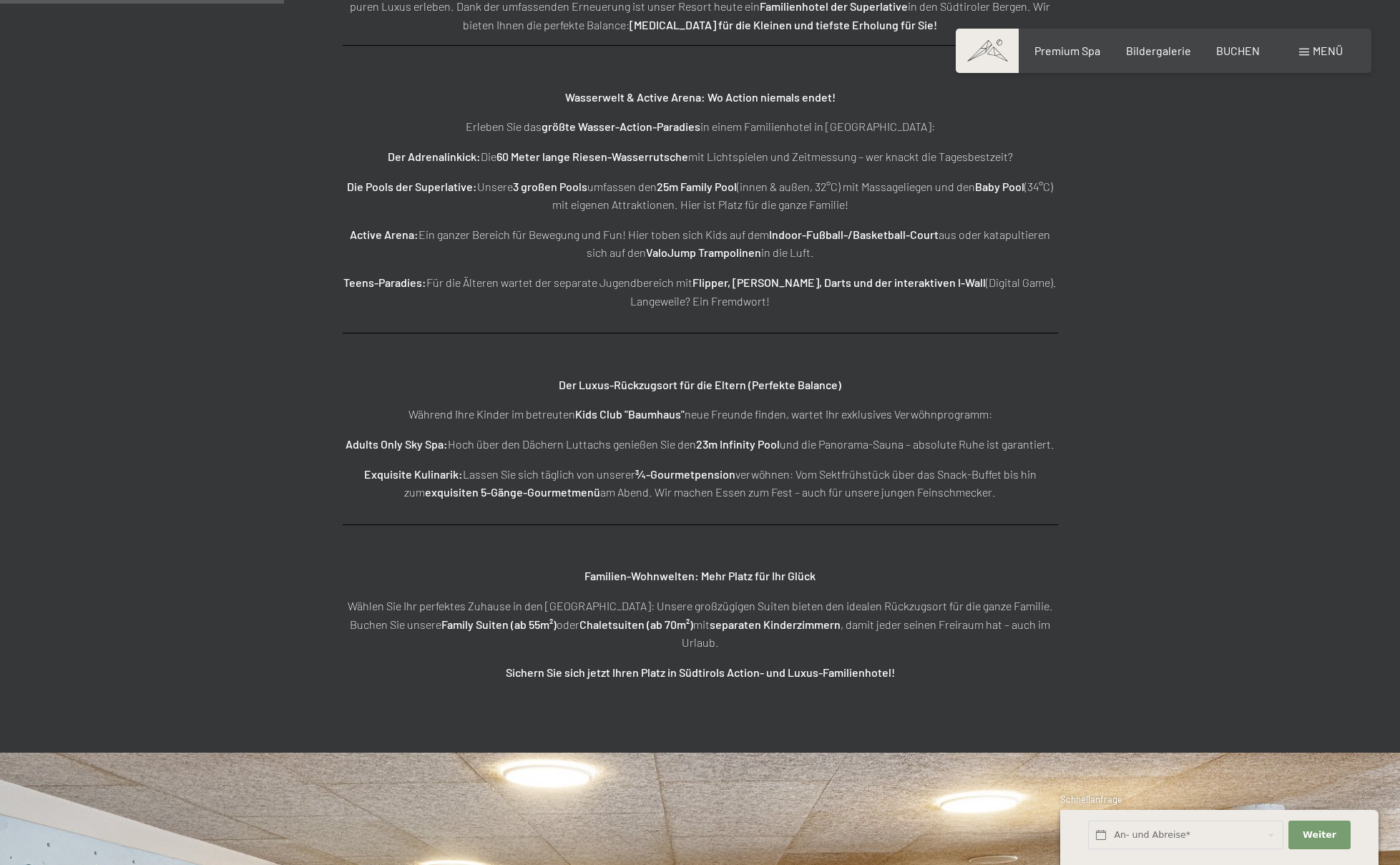
click at [709, 444] on strong "23m Infinity Pool" at bounding box center [737, 444] width 84 height 14
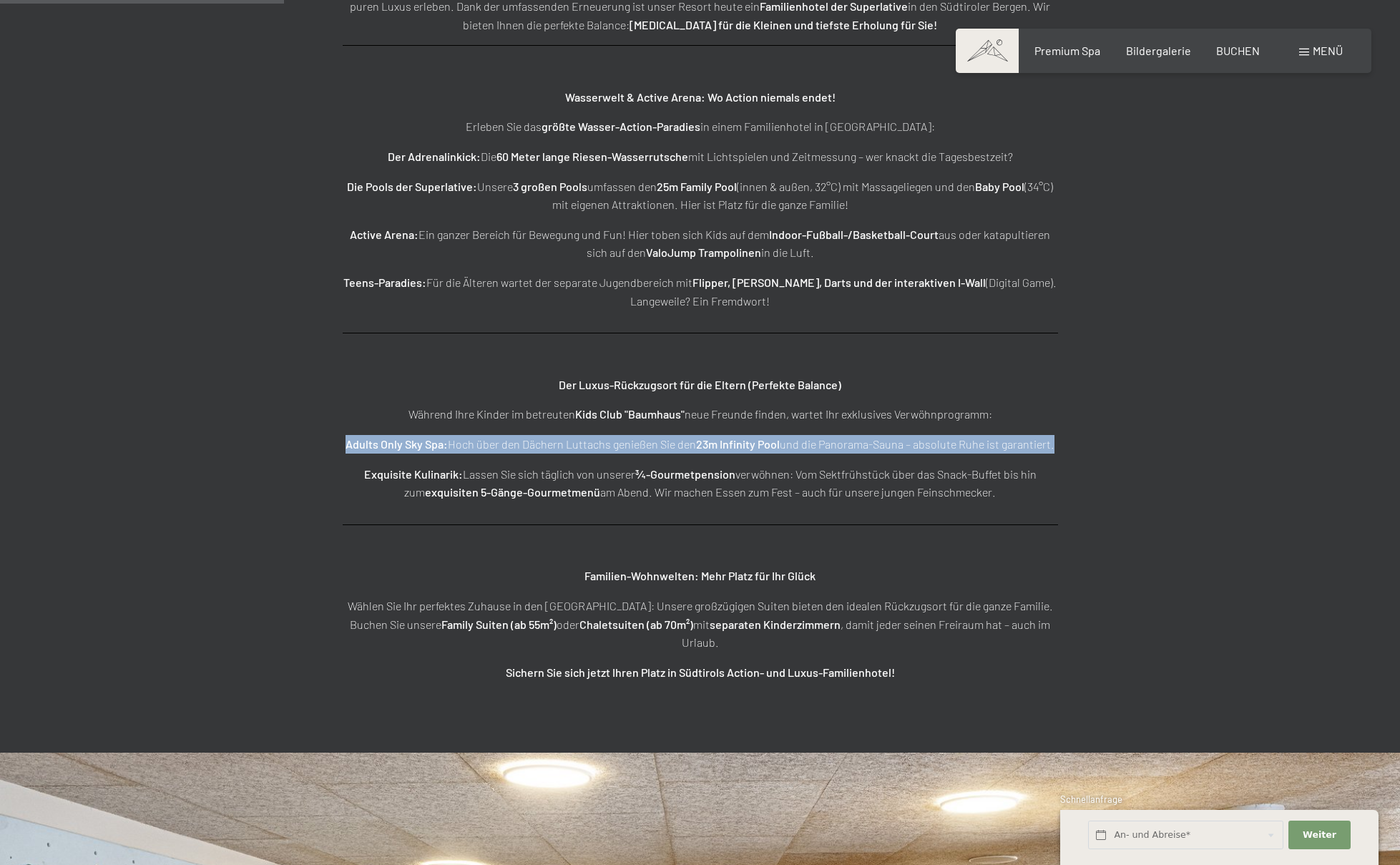
click at [710, 444] on strong "23m Infinity Pool" at bounding box center [737, 444] width 84 height 14
click at [755, 449] on strong "23m Infinity Pool" at bounding box center [737, 444] width 84 height 14
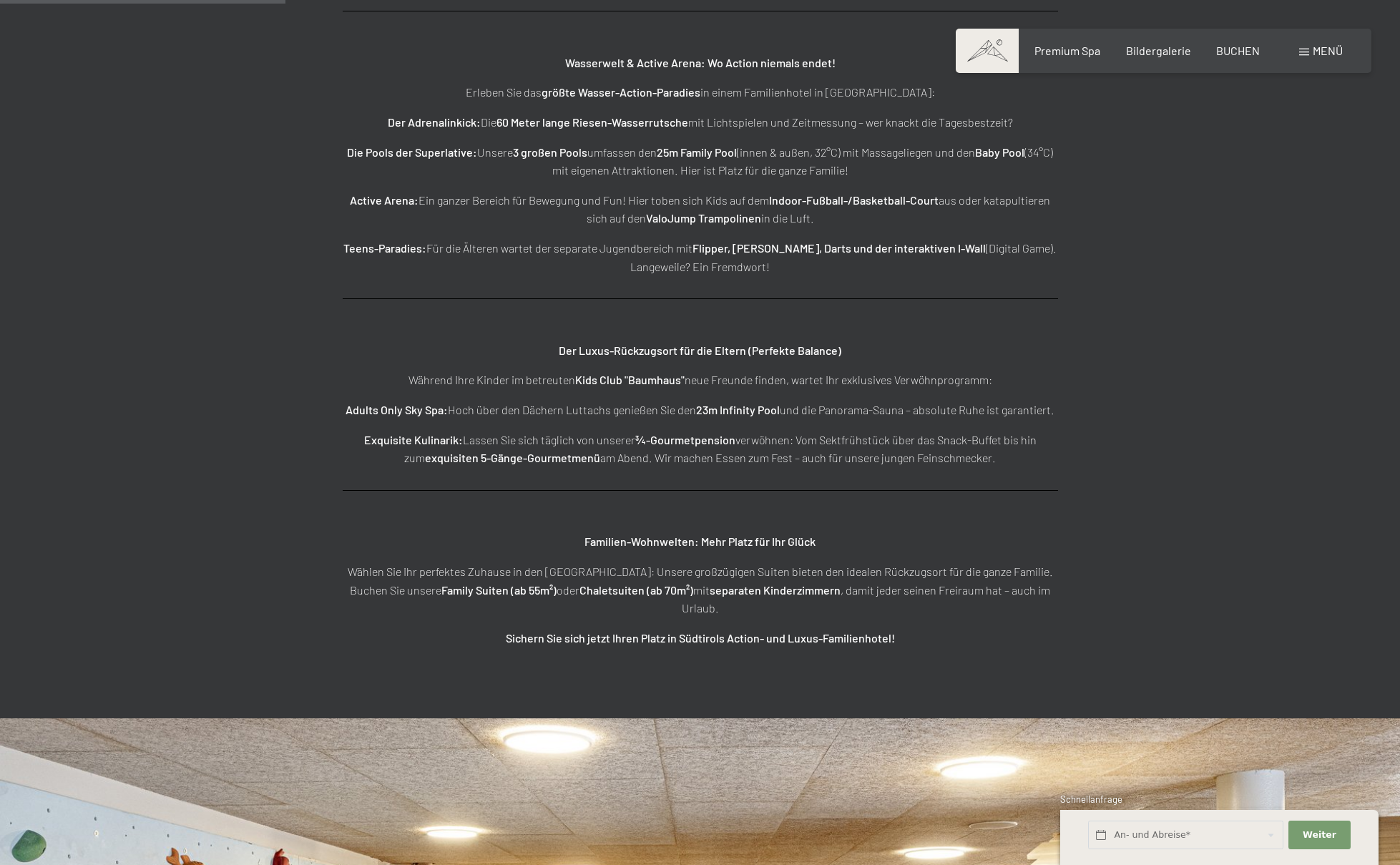
scroll to position [2457, 0]
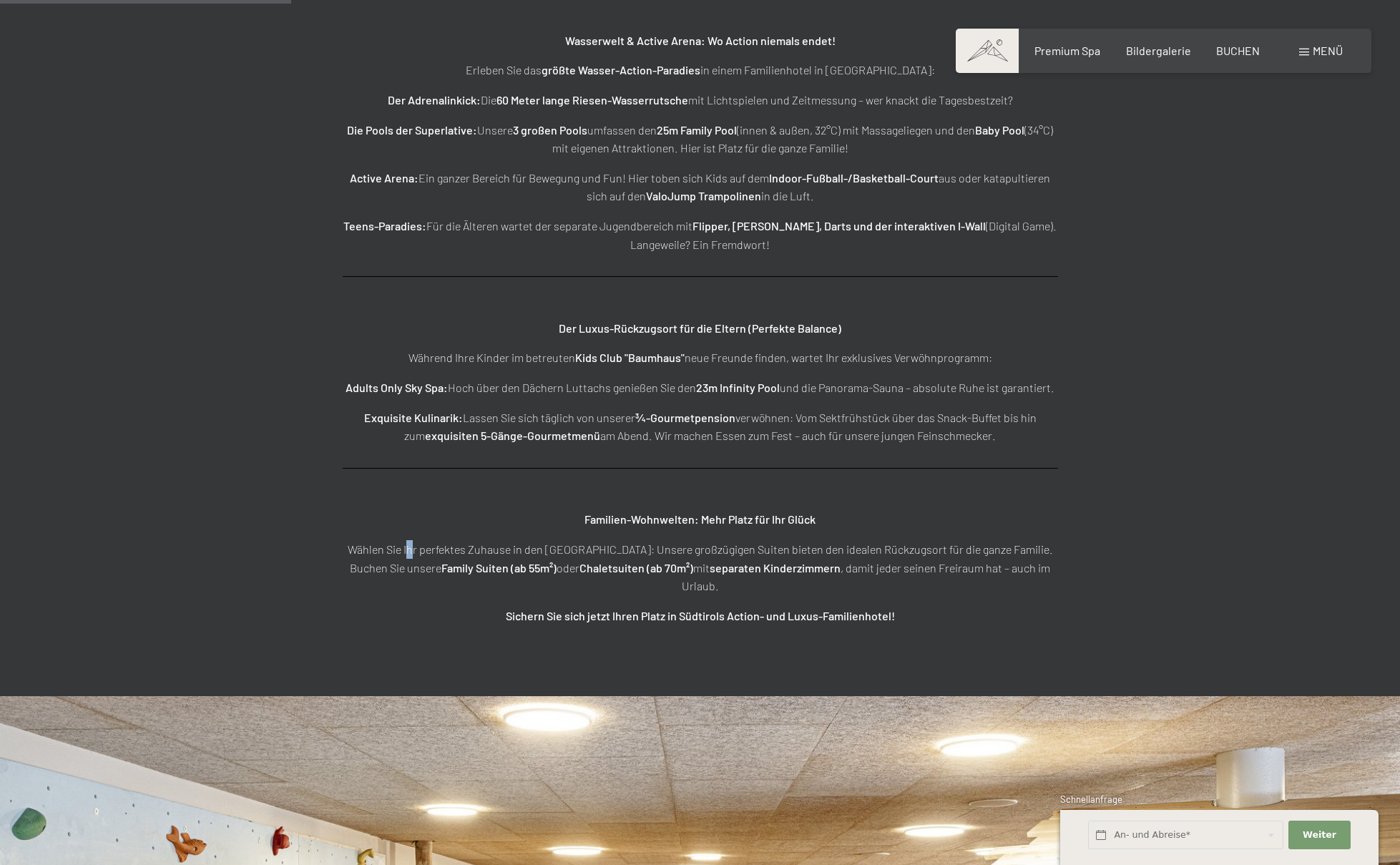
click at [420, 549] on p "Wählen Sie Ihr perfektes Zuhause in den Bergen: Unsere großzügigen Suiten biete…" at bounding box center [700, 567] width 715 height 55
click at [421, 548] on p "Wählen Sie Ihr perfektes Zuhause in den Bergen: Unsere großzügigen Suiten biete…" at bounding box center [700, 567] width 715 height 55
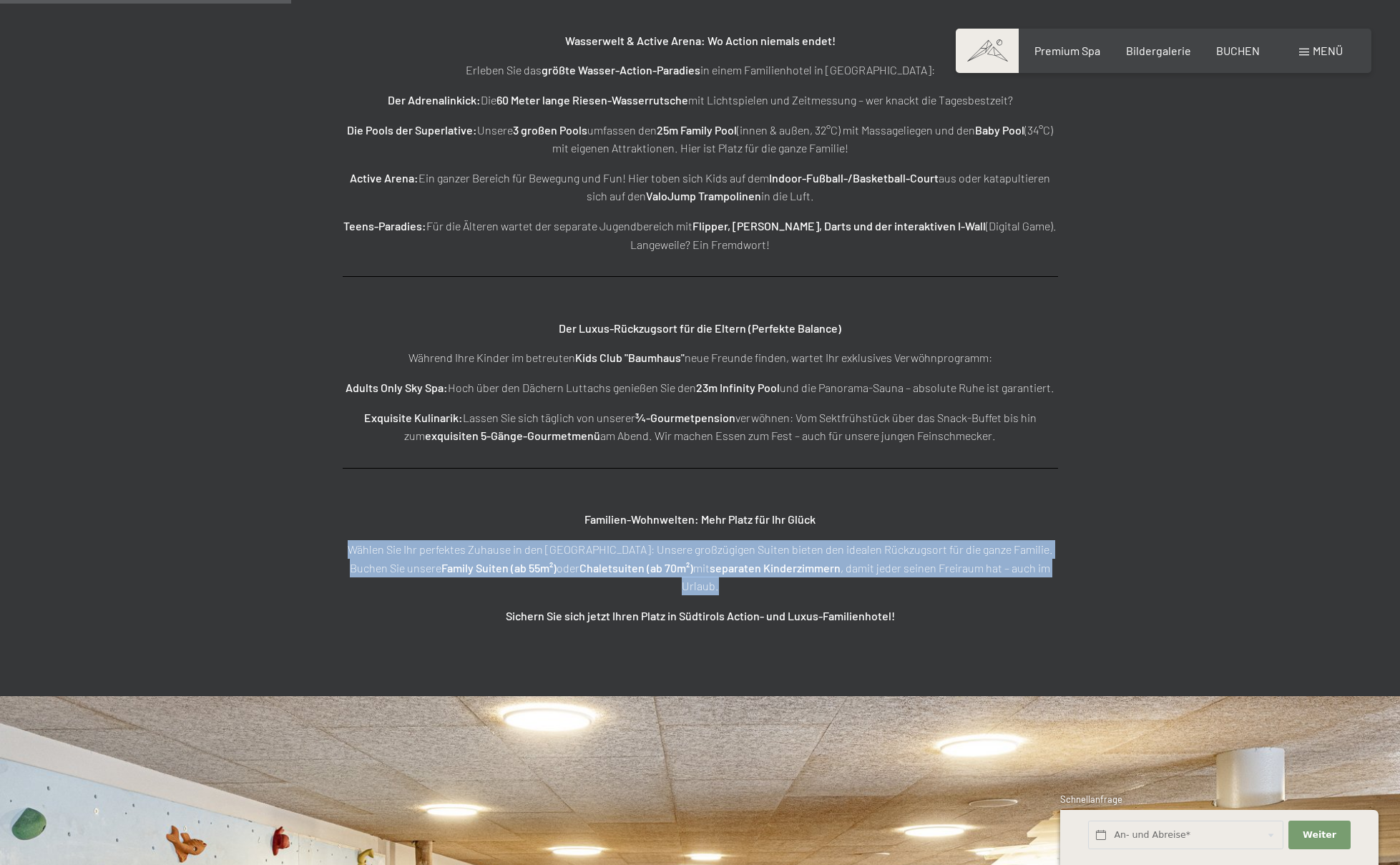
click at [421, 548] on p "Wählen Sie Ihr perfektes Zuhause in den Bergen: Unsere großzügigen Suiten biete…" at bounding box center [700, 567] width 715 height 55
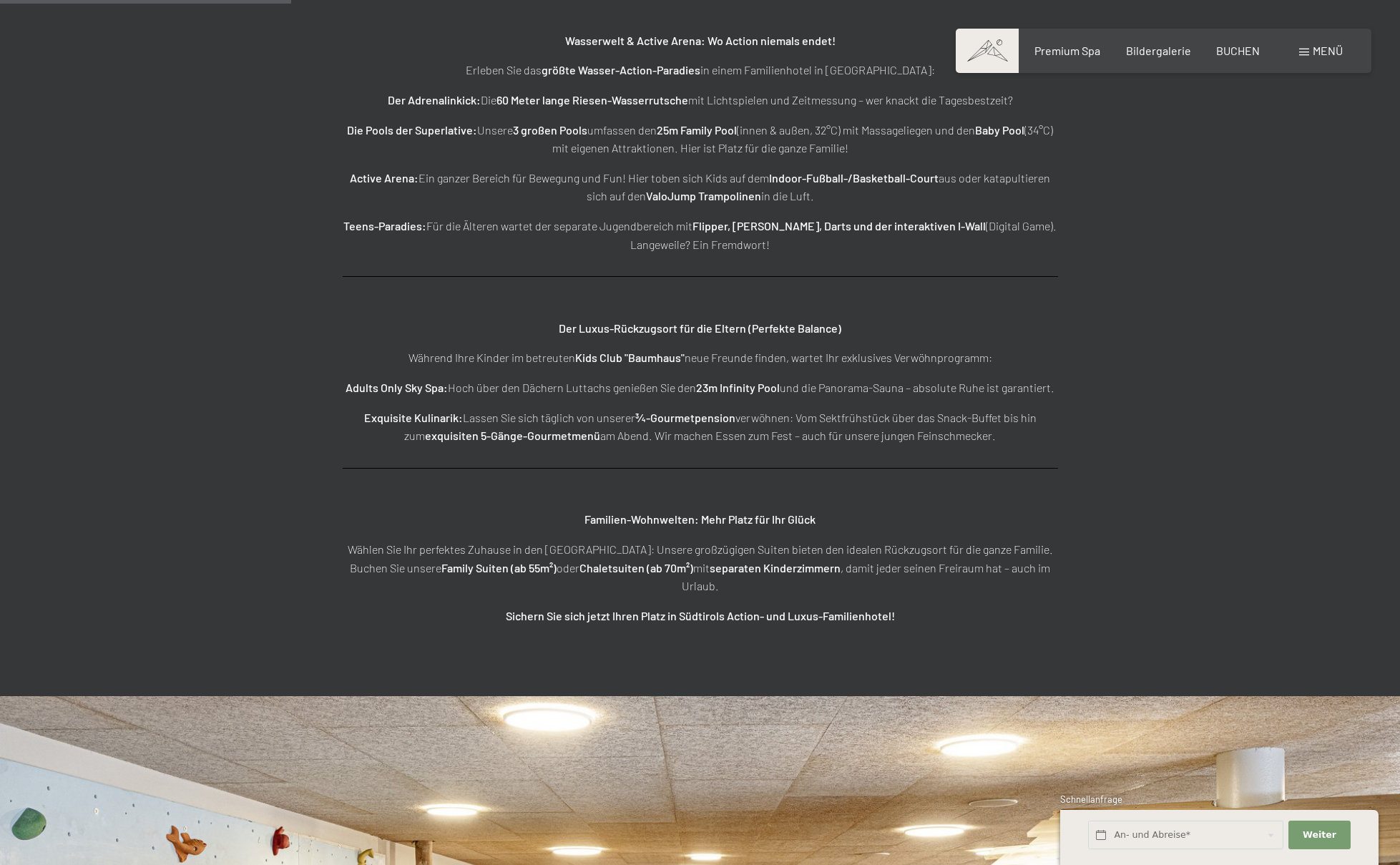
click at [546, 544] on p "Wählen Sie Ihr perfektes Zuhause in den Bergen: Unsere großzügigen Suiten biete…" at bounding box center [700, 567] width 715 height 55
click at [847, 516] on p "Familien-Wohnwelten: Mehr Platz für Ihr Glück" at bounding box center [700, 519] width 715 height 19
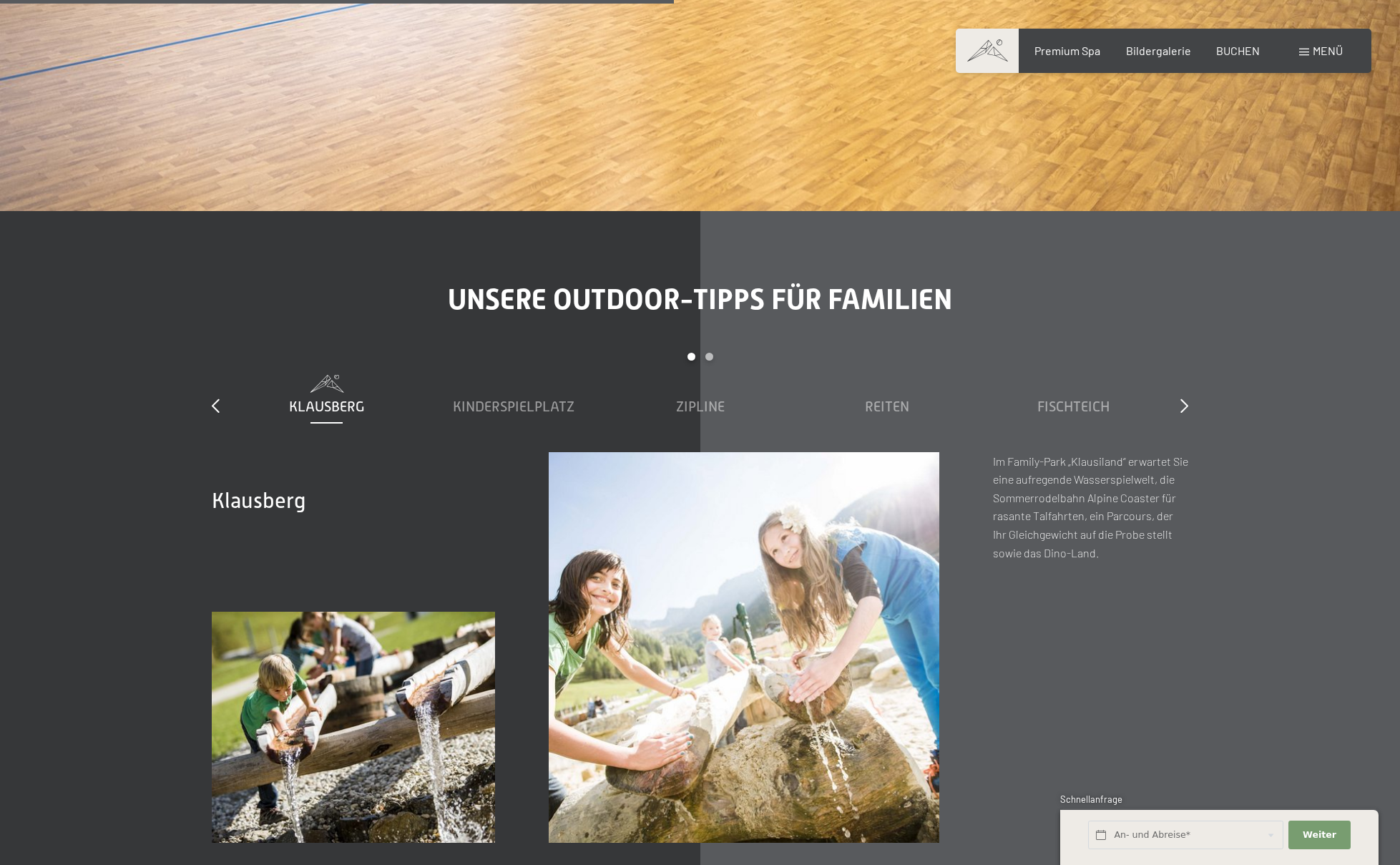
scroll to position [5938, 0]
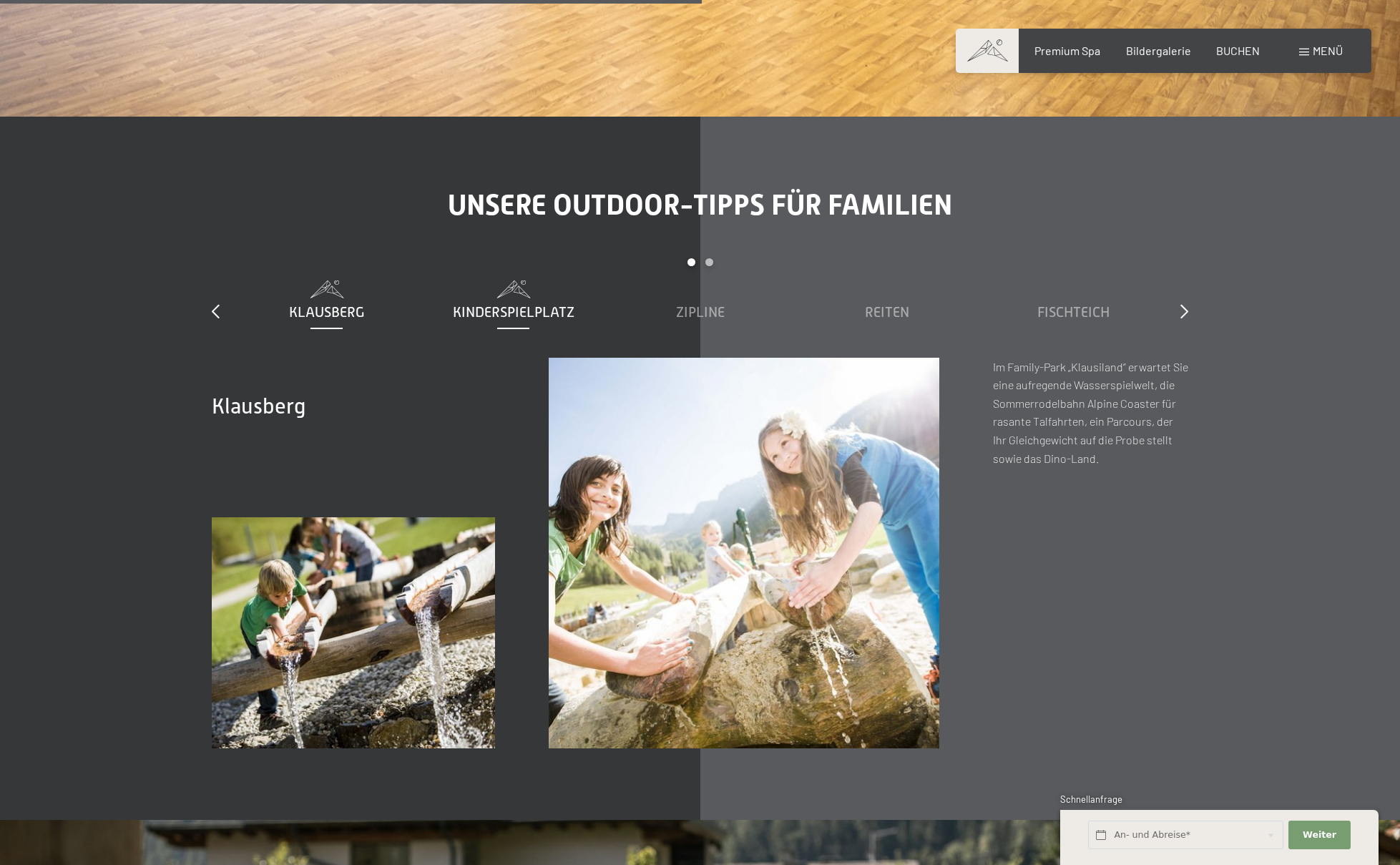
click at [529, 304] on span "Kinderspielplatz" at bounding box center [514, 312] width 122 height 16
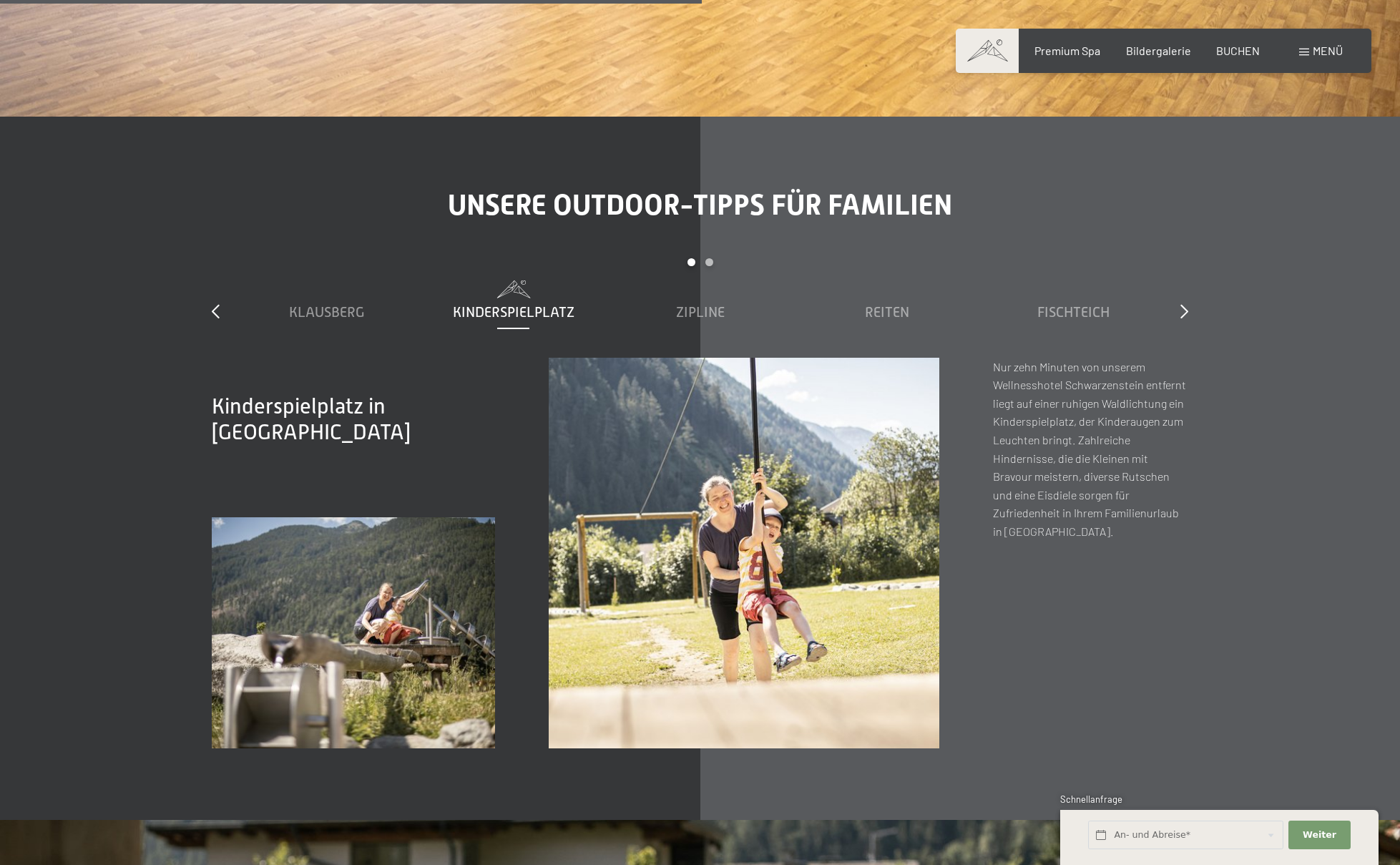
scroll to position [5941, 0]
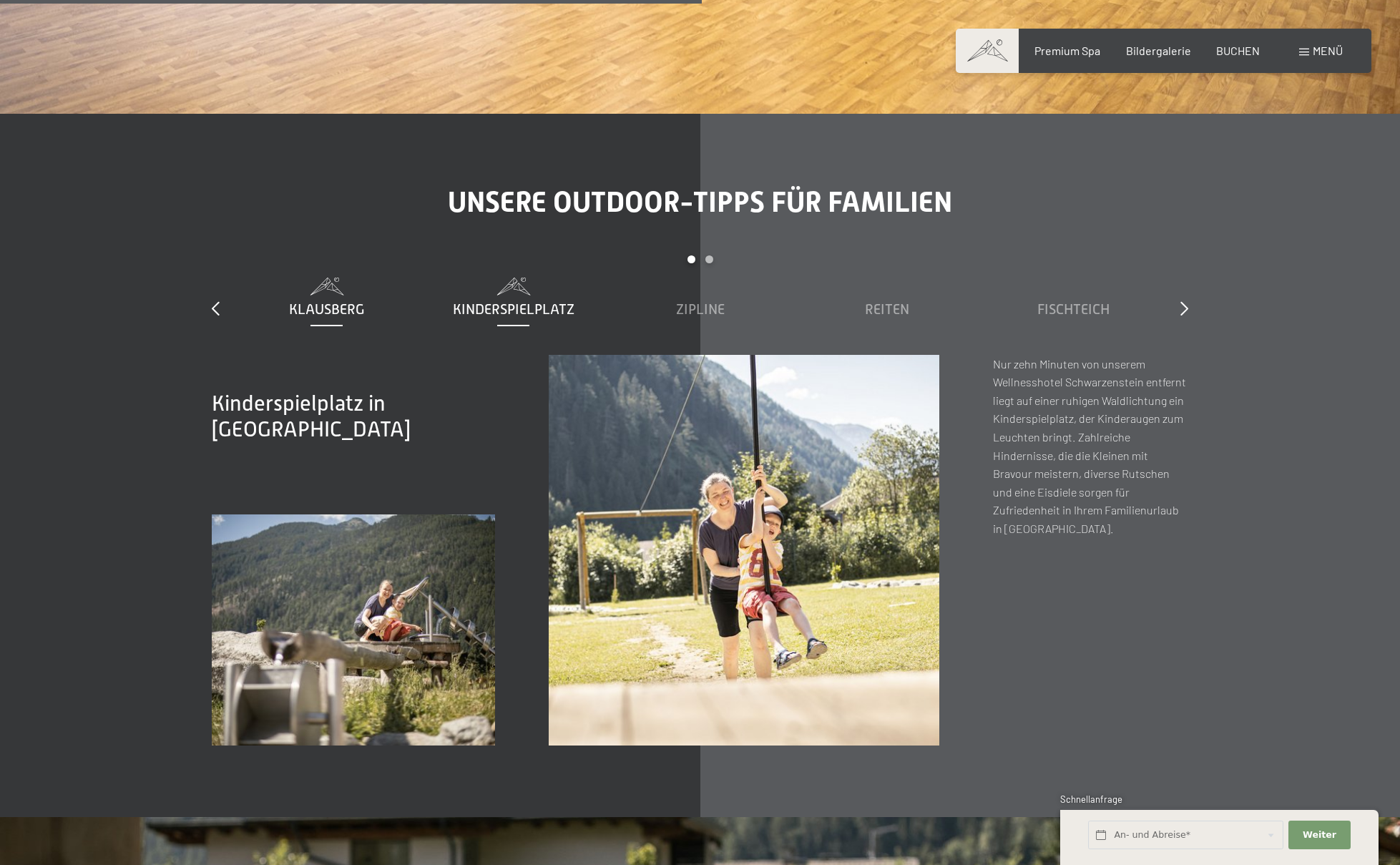
click at [310, 301] on span "Klausberg" at bounding box center [326, 308] width 75 height 16
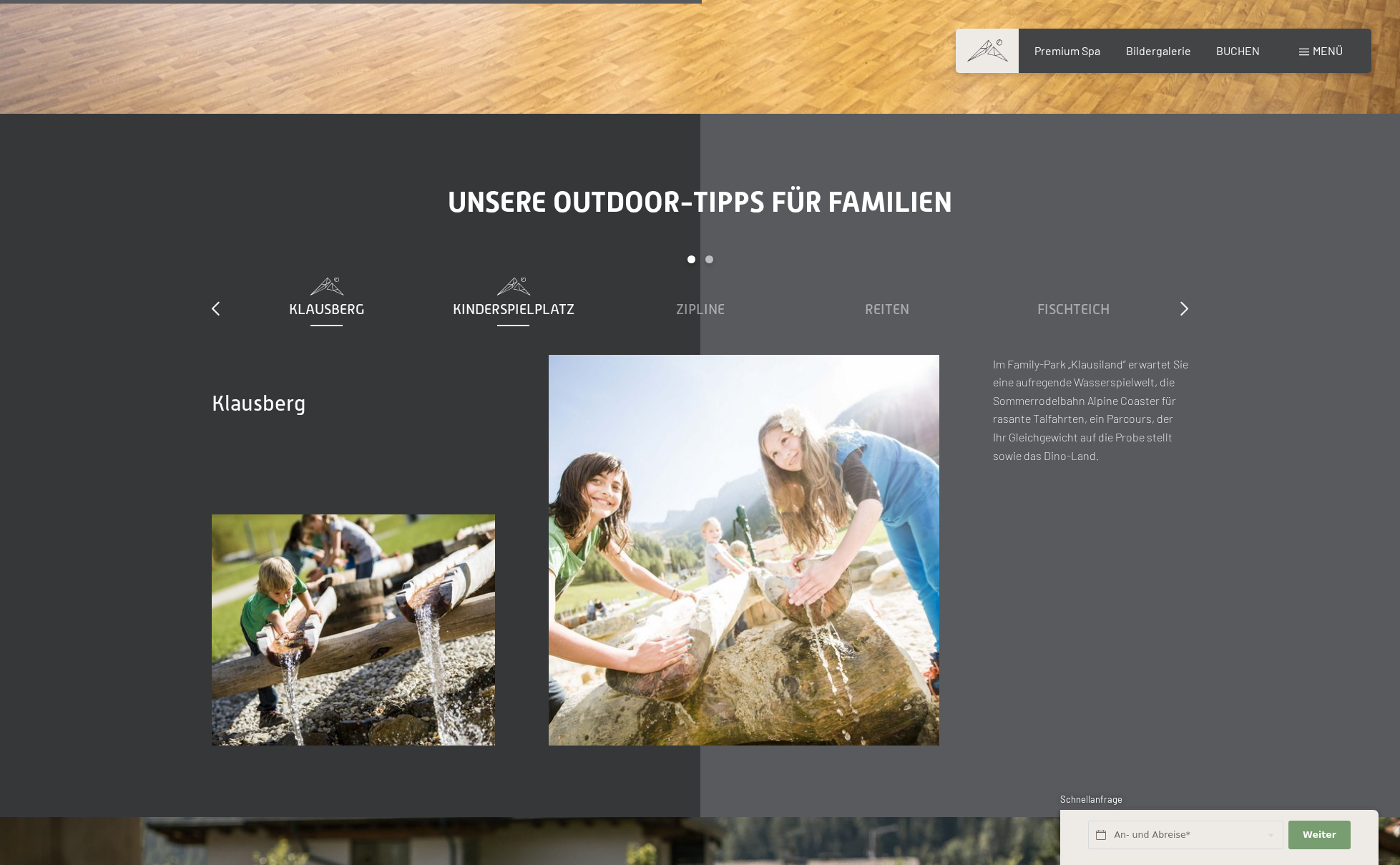
click at [556, 278] on div "Kinderspielplatz" at bounding box center [513, 298] width 172 height 42
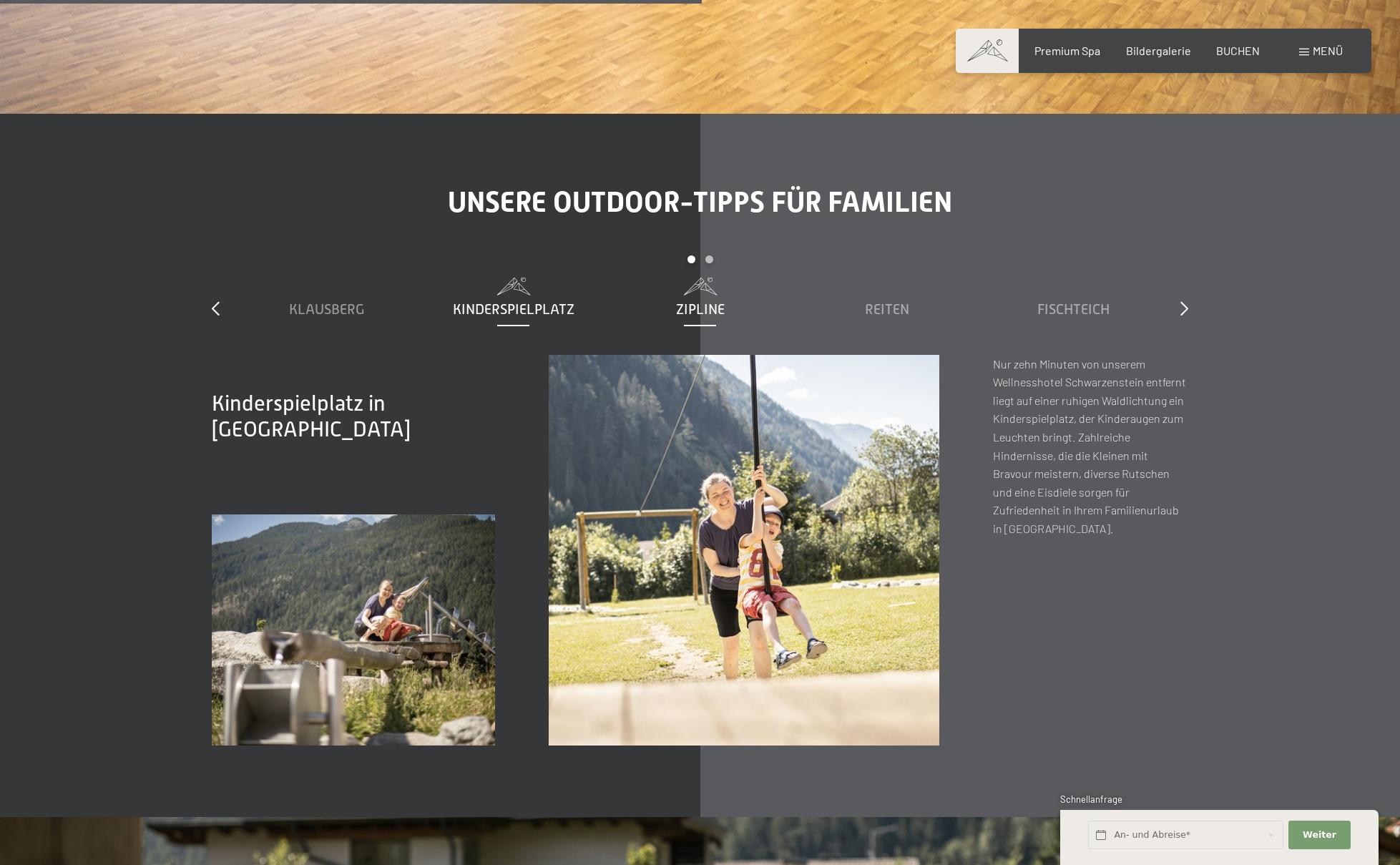
click at [707, 301] on span "Zipline" at bounding box center [700, 308] width 48 height 16
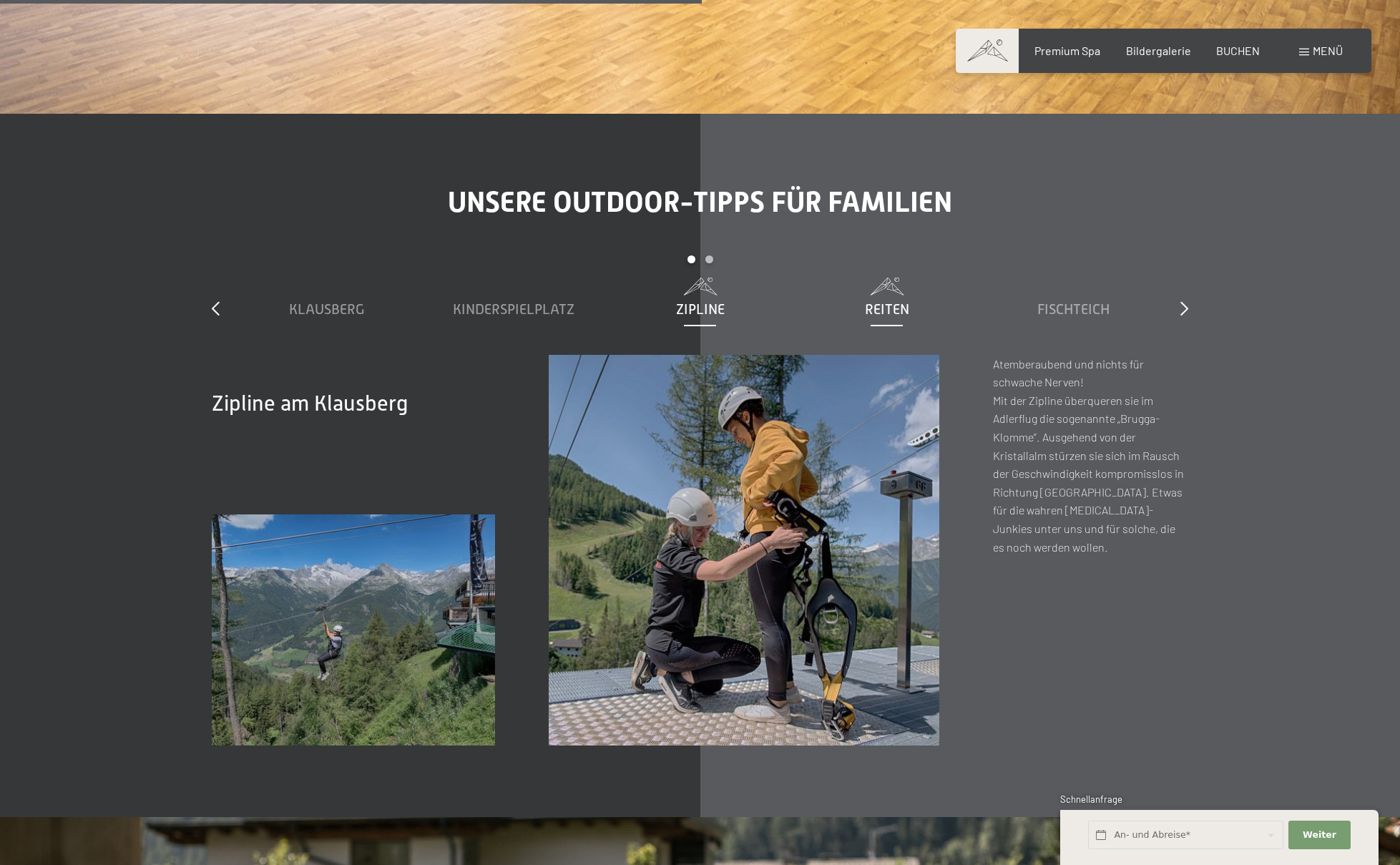
click at [903, 301] on span "Reiten" at bounding box center [887, 308] width 44 height 16
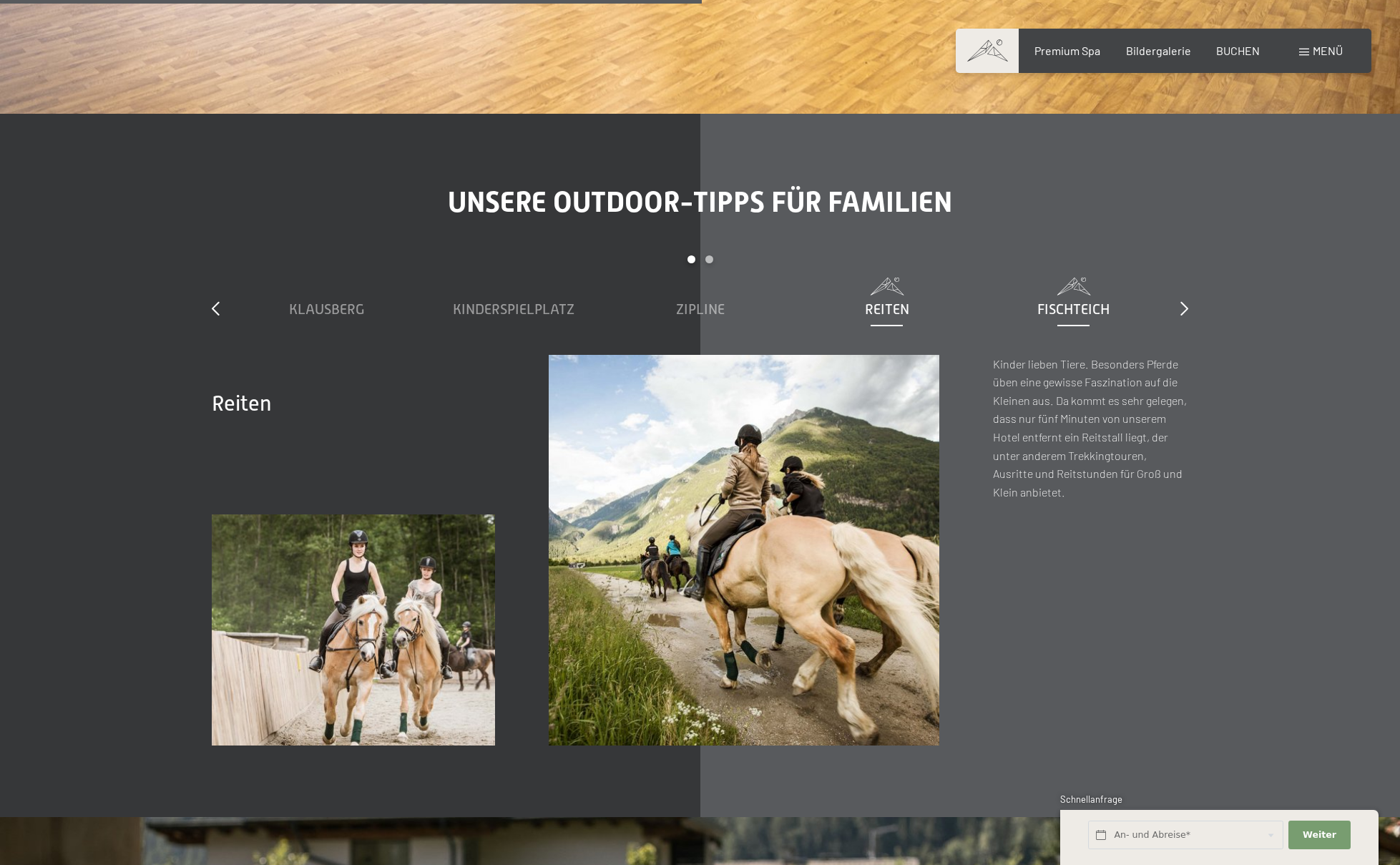
click at [1073, 301] on span "Fischteich" at bounding box center [1073, 308] width 72 height 16
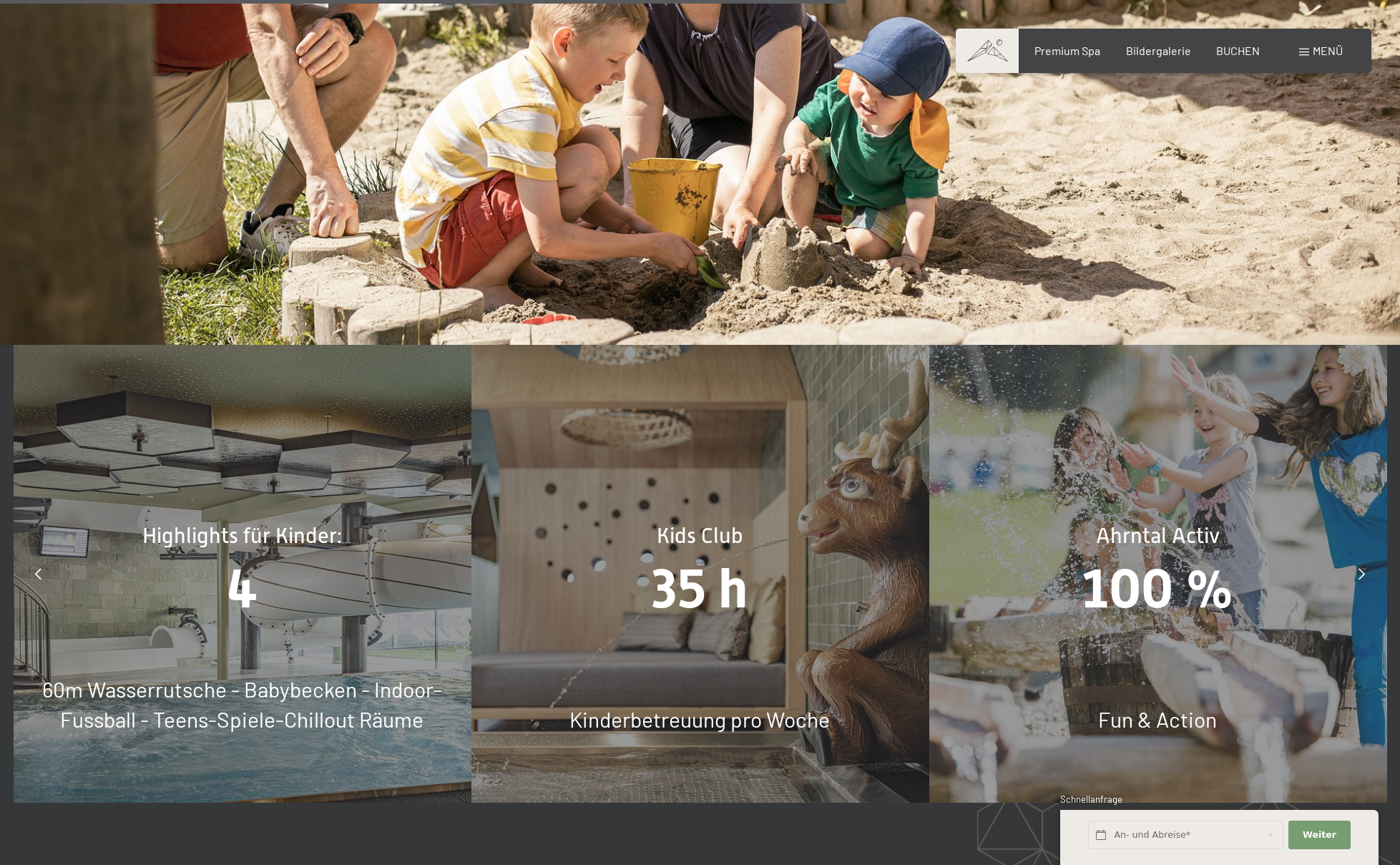
scroll to position [7203, 0]
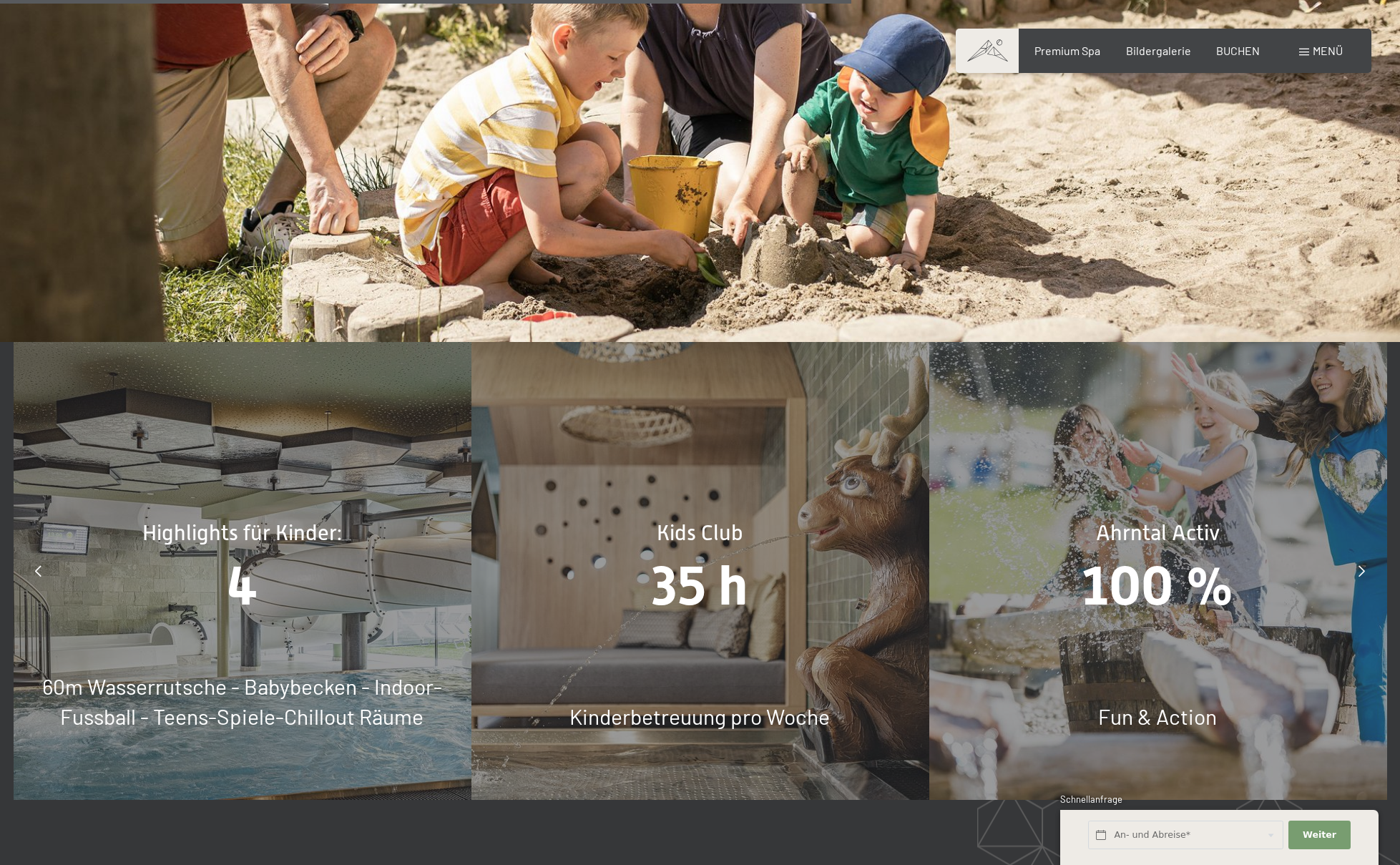
click at [737, 553] on span "35 h" at bounding box center [699, 585] width 96 height 63
click at [734, 576] on span "35 h" at bounding box center [699, 585] width 96 height 63
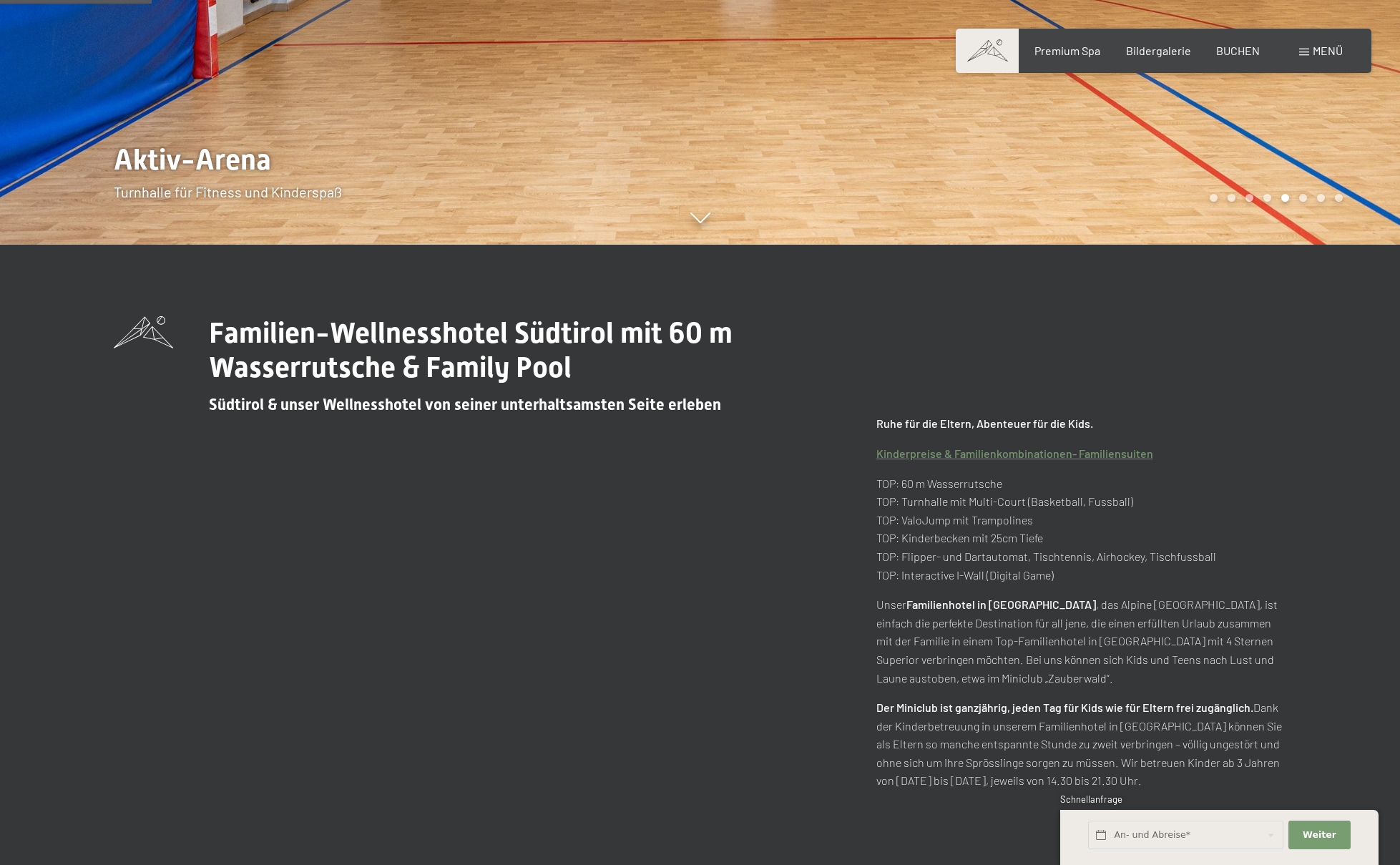
scroll to position [0, 0]
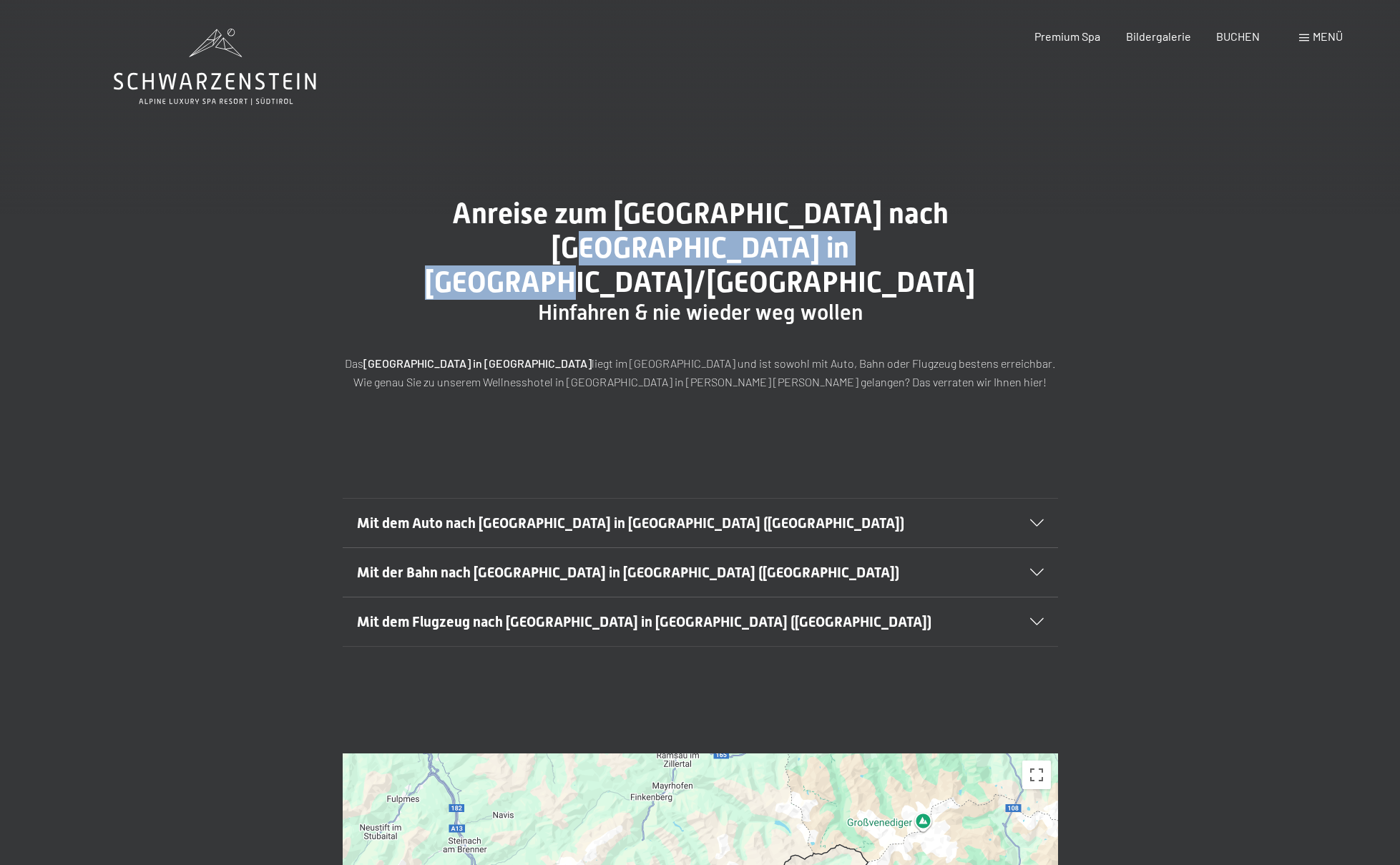
drag, startPoint x: 820, startPoint y: 252, endPoint x: 877, endPoint y: 215, distance: 68.0
click at [877, 215] on h1 "Anreise zum [GEOGRAPHIC_DATA] nach [GEOGRAPHIC_DATA] in [GEOGRAPHIC_DATA]/[GEOG…" at bounding box center [700, 248] width 715 height 103
click at [877, 215] on span "Anreise zum [GEOGRAPHIC_DATA] nach [GEOGRAPHIC_DATA] in [GEOGRAPHIC_DATA]/[GEOG…" at bounding box center [699, 247] width 550 height 103
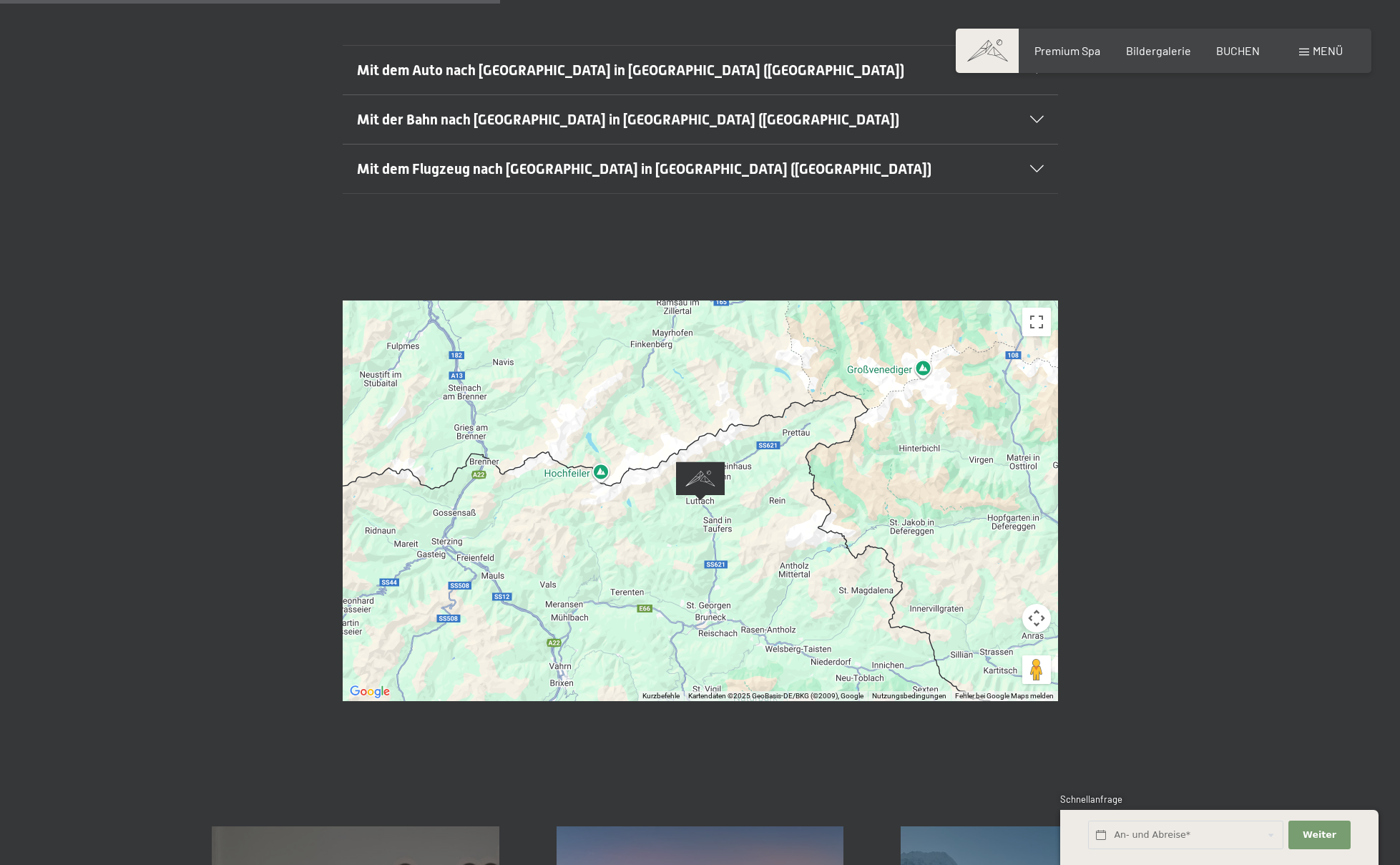
scroll to position [450, 0]
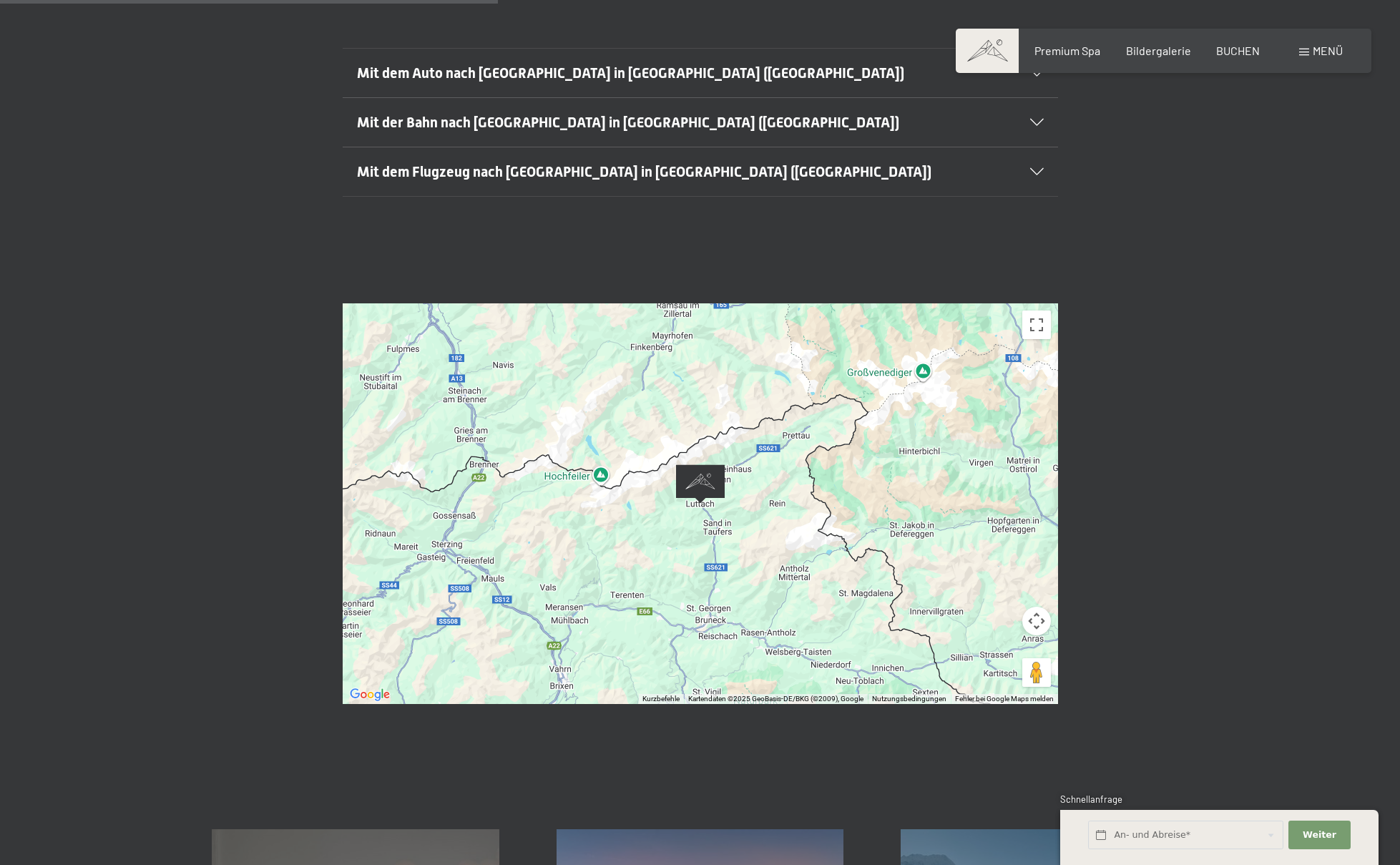
click at [732, 462] on div at bounding box center [700, 503] width 715 height 401
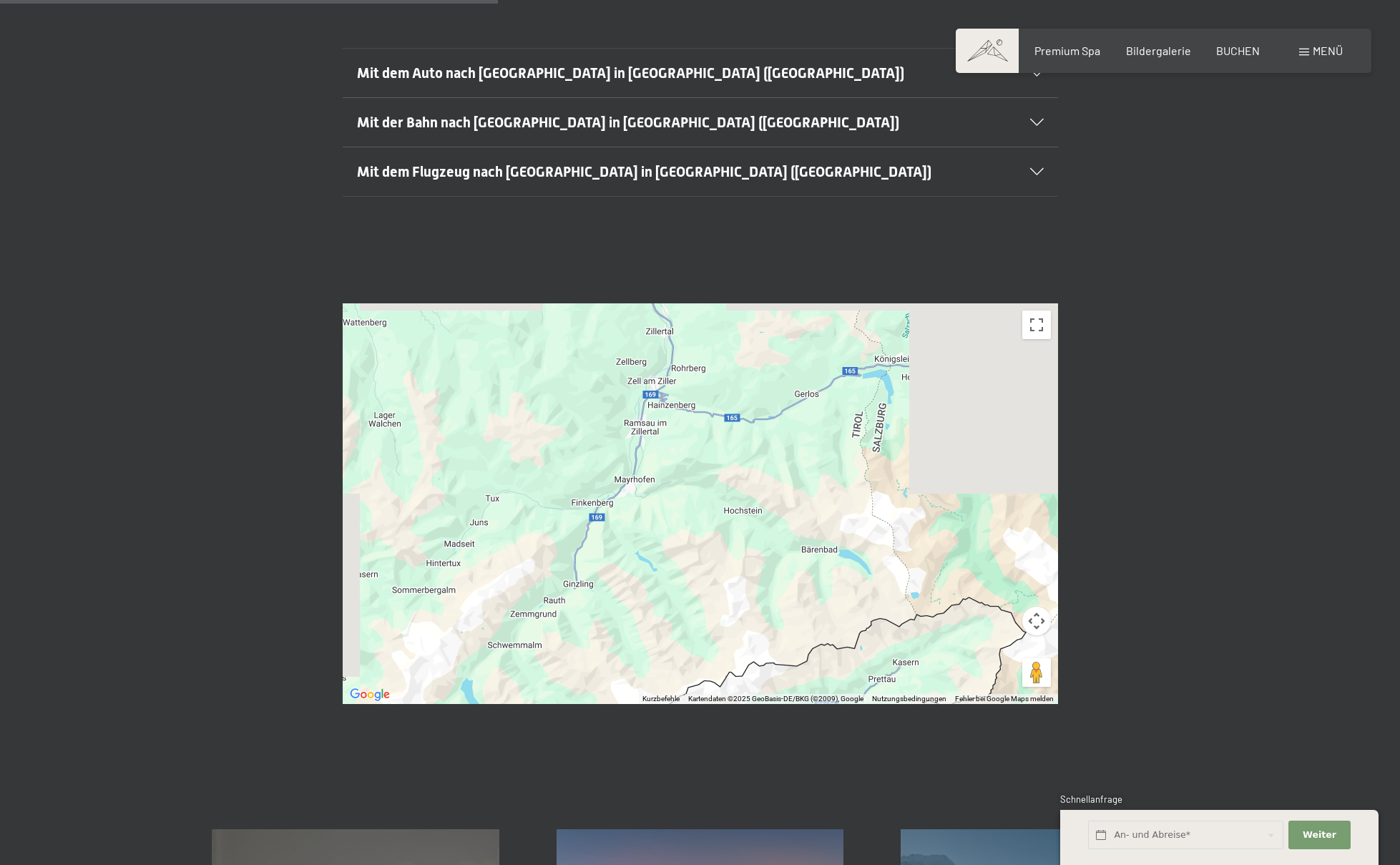
drag, startPoint x: 697, startPoint y: 374, endPoint x: 808, endPoint y: 618, distance: 268.1
click at [812, 722] on div "← Nach links → Nach rechts ↑ Nach oben ↓ Nach unten + Heranzoomen - Herauszoome…" at bounding box center [700, 503] width 1400 height 507
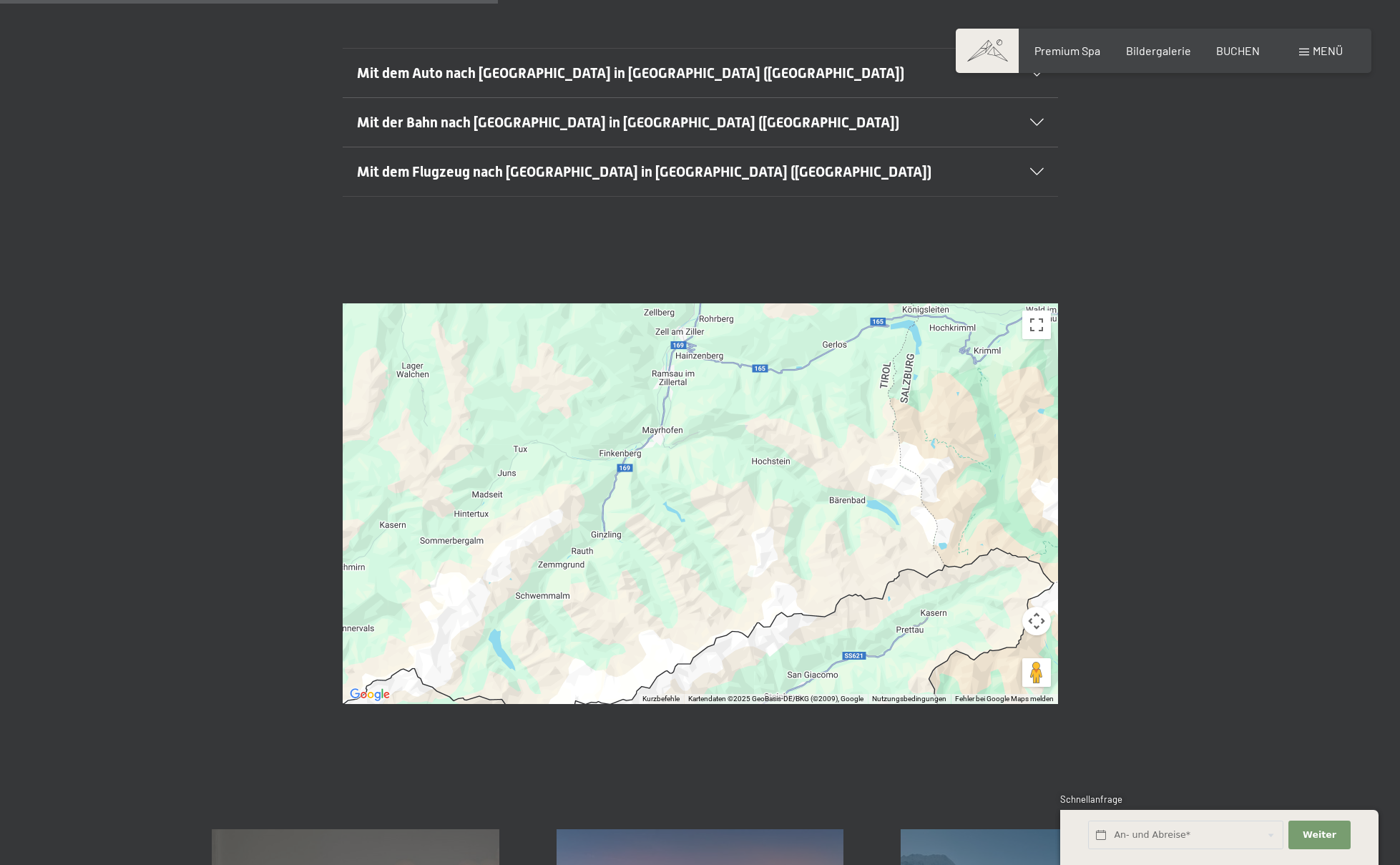
drag, startPoint x: 800, startPoint y: 553, endPoint x: 853, endPoint y: 491, distance: 81.6
click at [852, 481] on div at bounding box center [700, 503] width 715 height 401
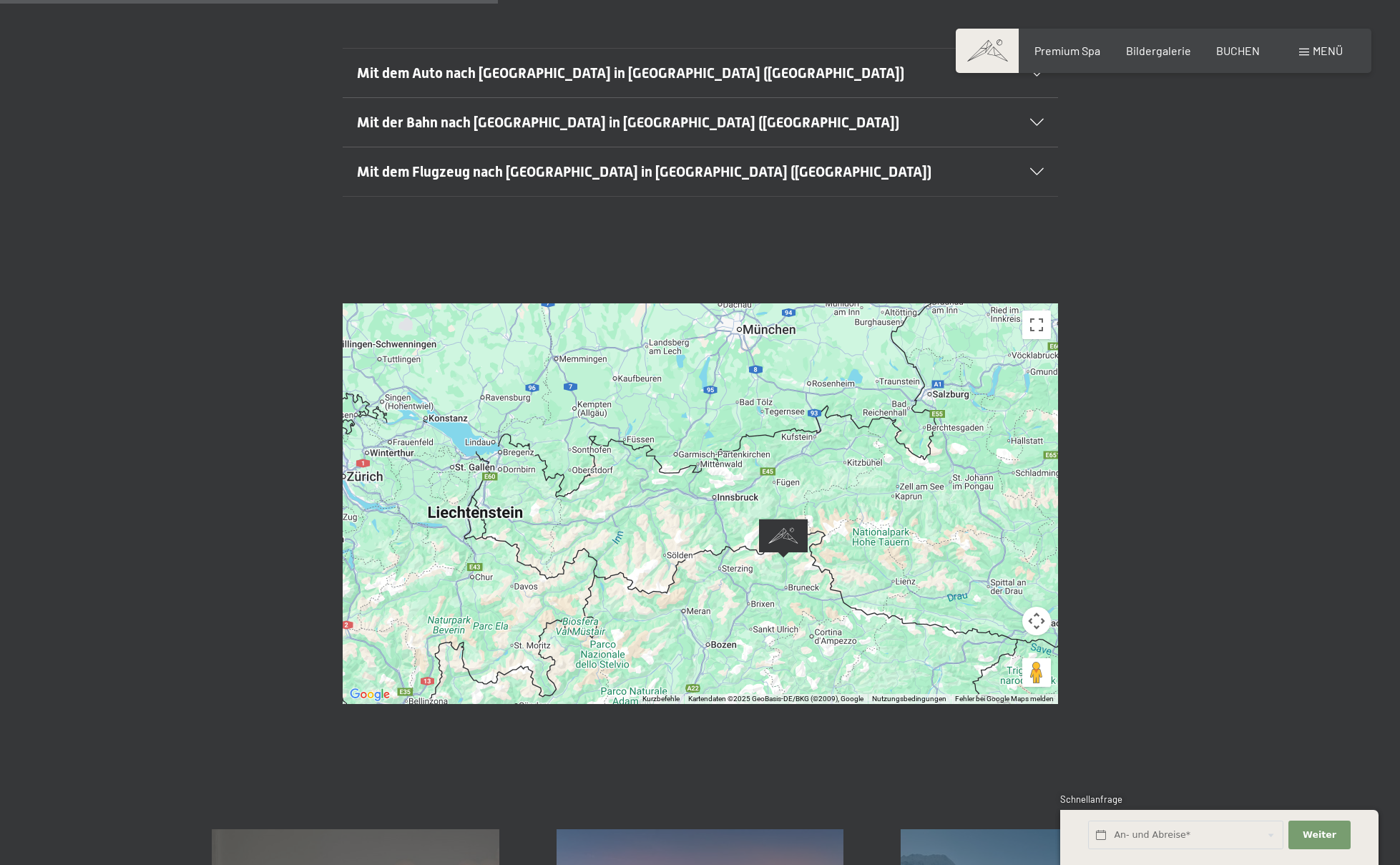
drag, startPoint x: 906, startPoint y: 480, endPoint x: 817, endPoint y: 487, distance: 89.3
click at [817, 487] on div at bounding box center [700, 503] width 715 height 401
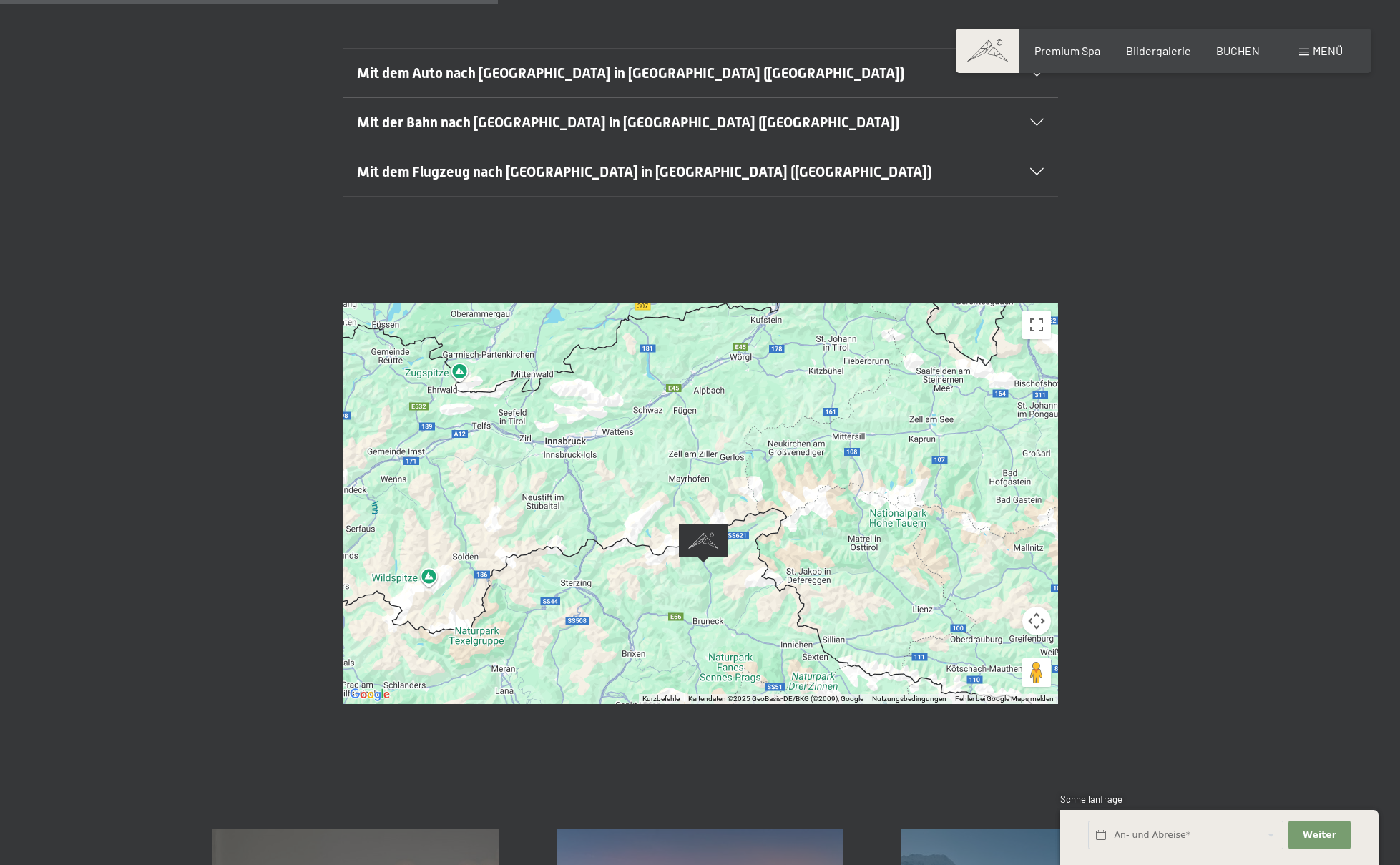
click at [864, 512] on div at bounding box center [700, 503] width 715 height 401
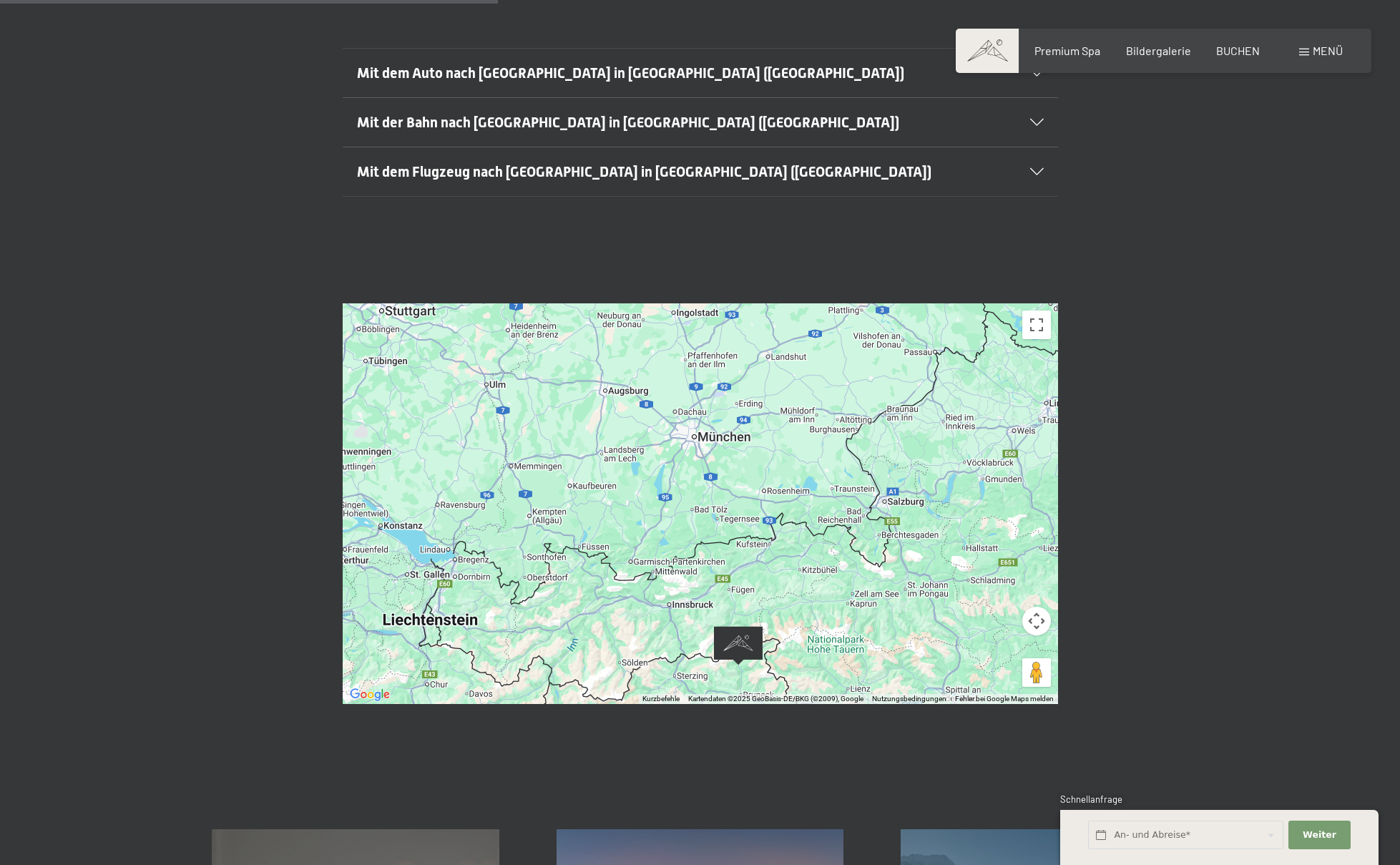
drag, startPoint x: 806, startPoint y: 380, endPoint x: 833, endPoint y: 507, distance: 129.8
click at [847, 526] on div at bounding box center [700, 503] width 715 height 401
